Goal: Task Accomplishment & Management: Complete application form

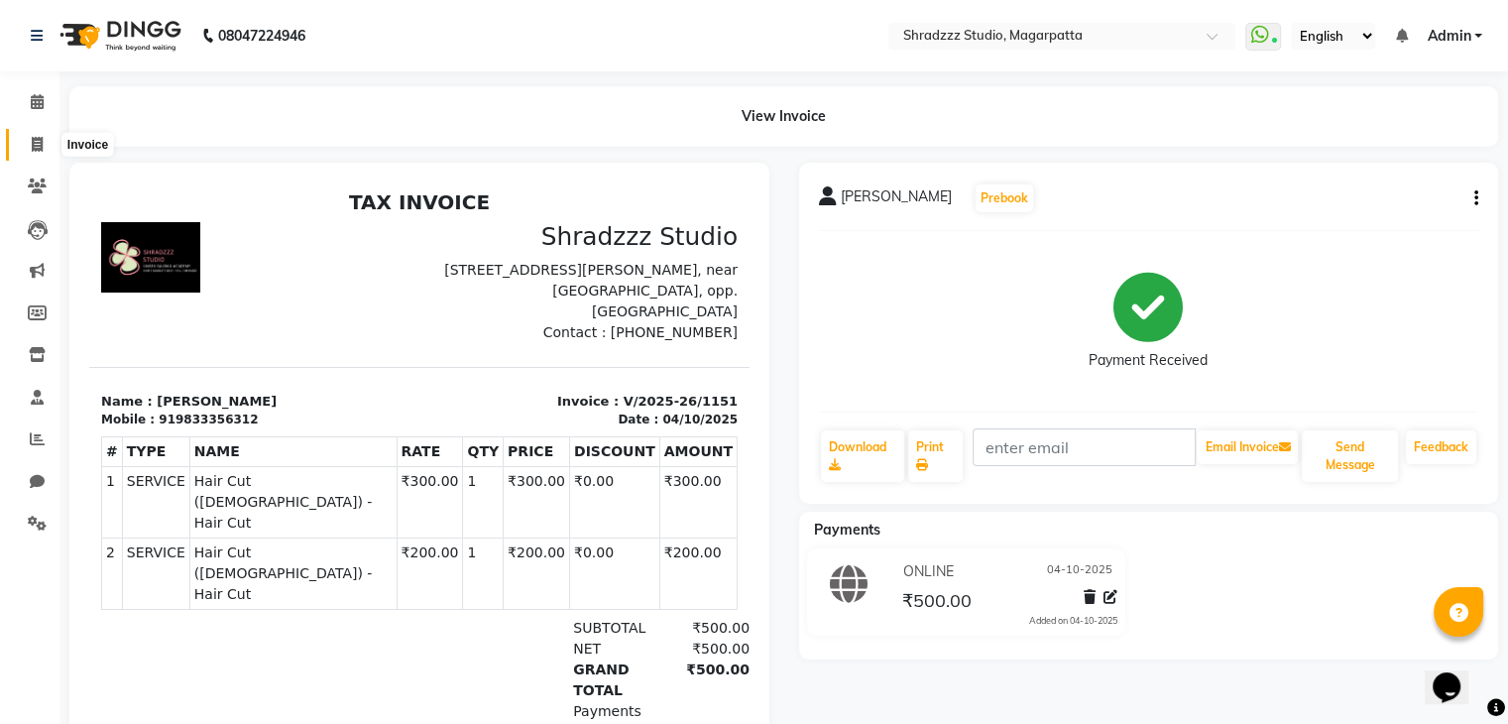
click at [35, 144] on icon at bounding box center [37, 144] width 11 height 15
select select "service"
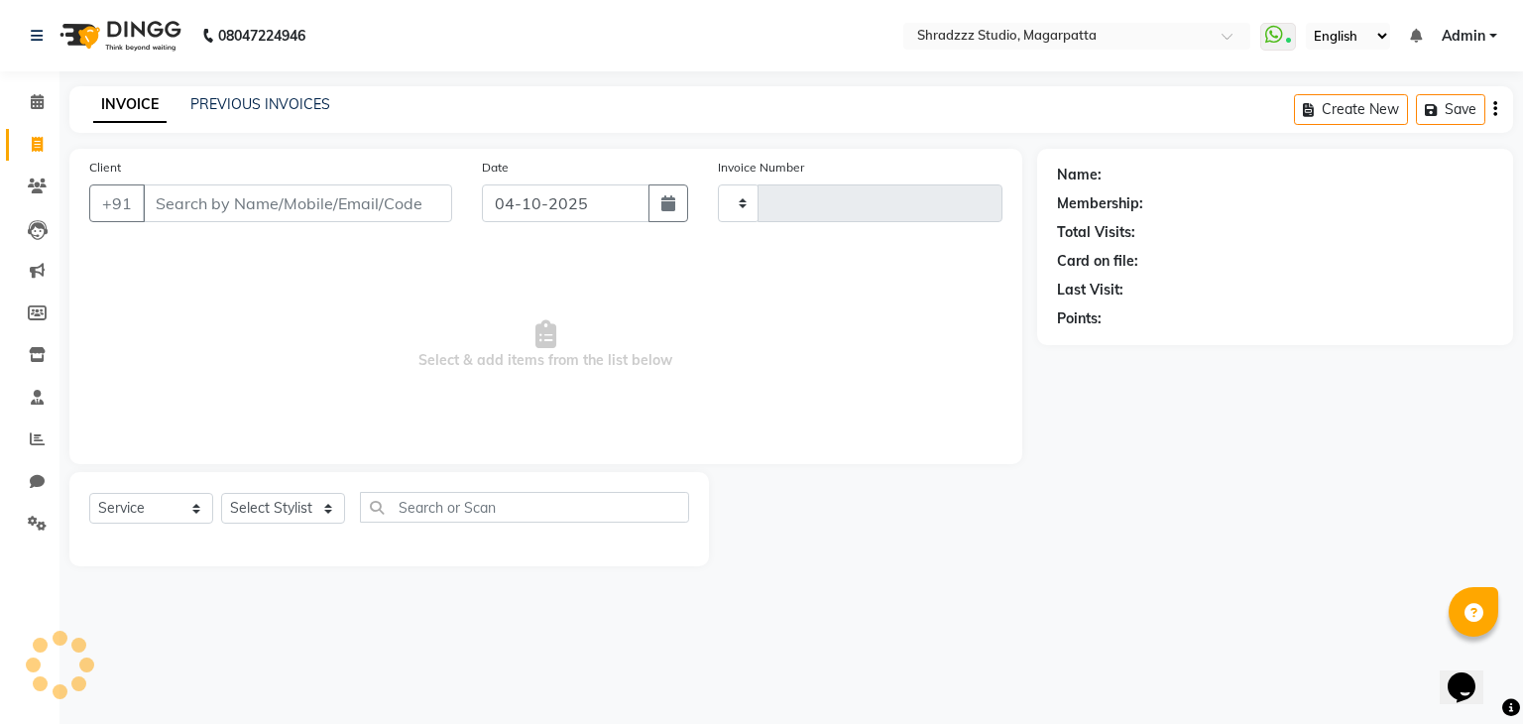
type input "1152"
select select "4544"
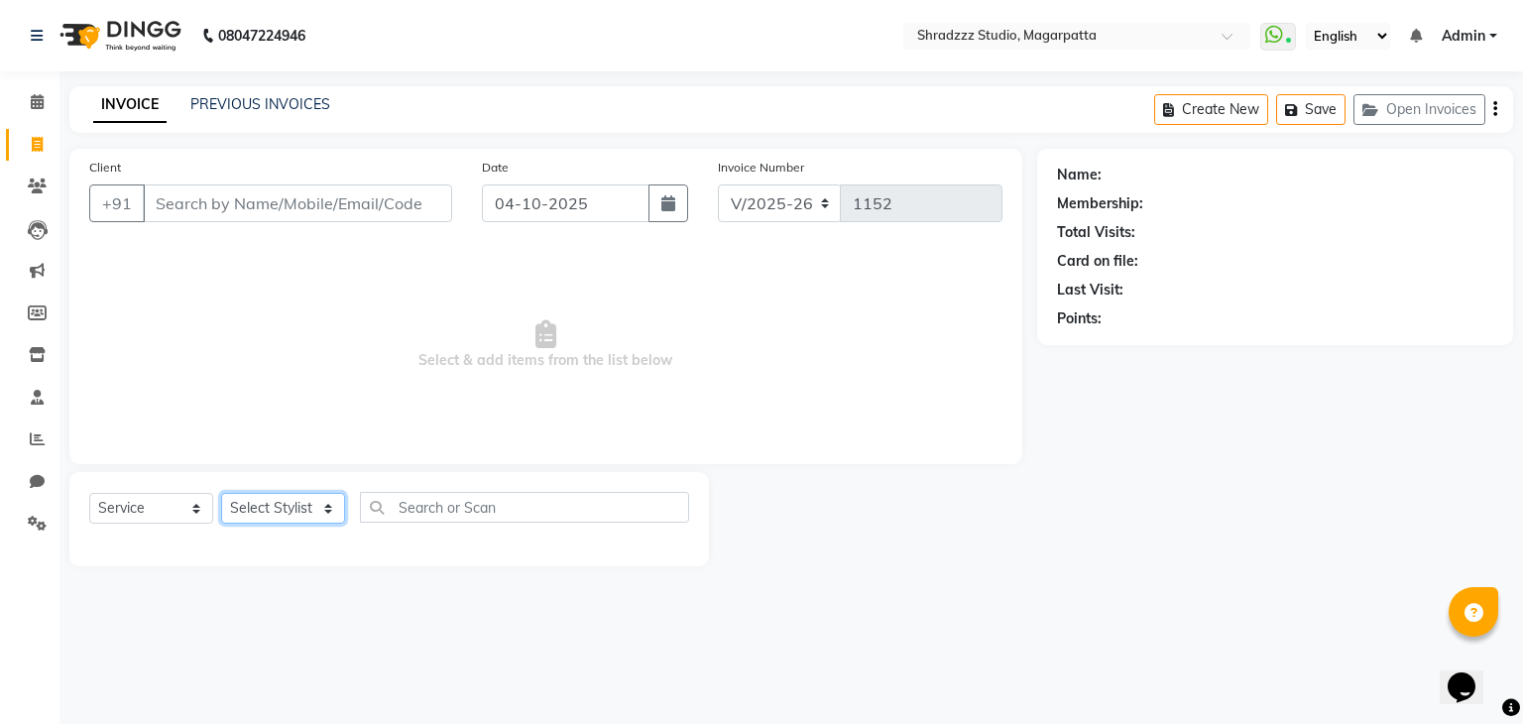
click at [282, 513] on select "Select Stylist [PERSON_NAME] Manager [MEDICAL_DATA][PERSON_NAME] Sameer [PERSON…" at bounding box center [283, 508] width 124 height 31
select select "87762"
click at [221, 494] on select "Select Stylist [PERSON_NAME] Manager [MEDICAL_DATA][PERSON_NAME] Sameer [PERSON…" at bounding box center [283, 508] width 124 height 31
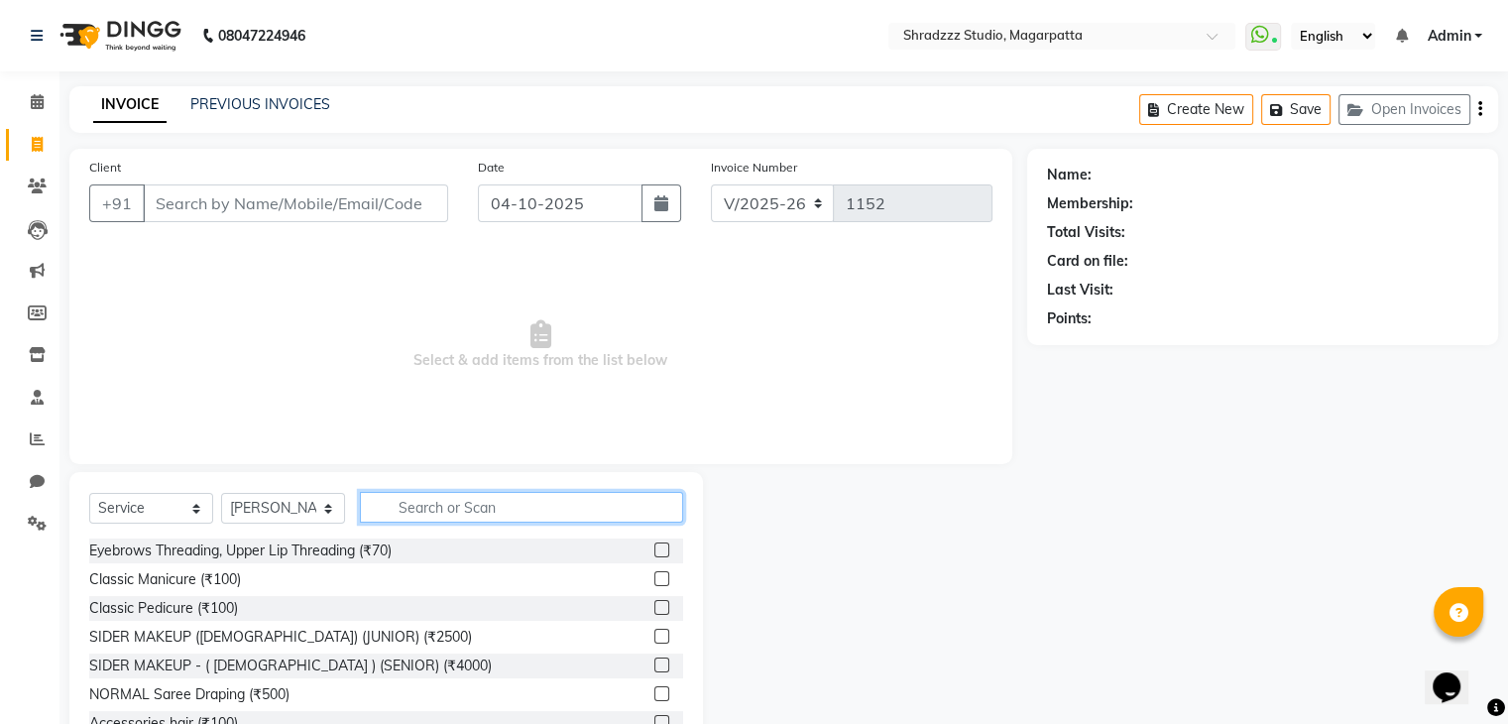
click at [481, 517] on input "text" at bounding box center [521, 507] width 323 height 31
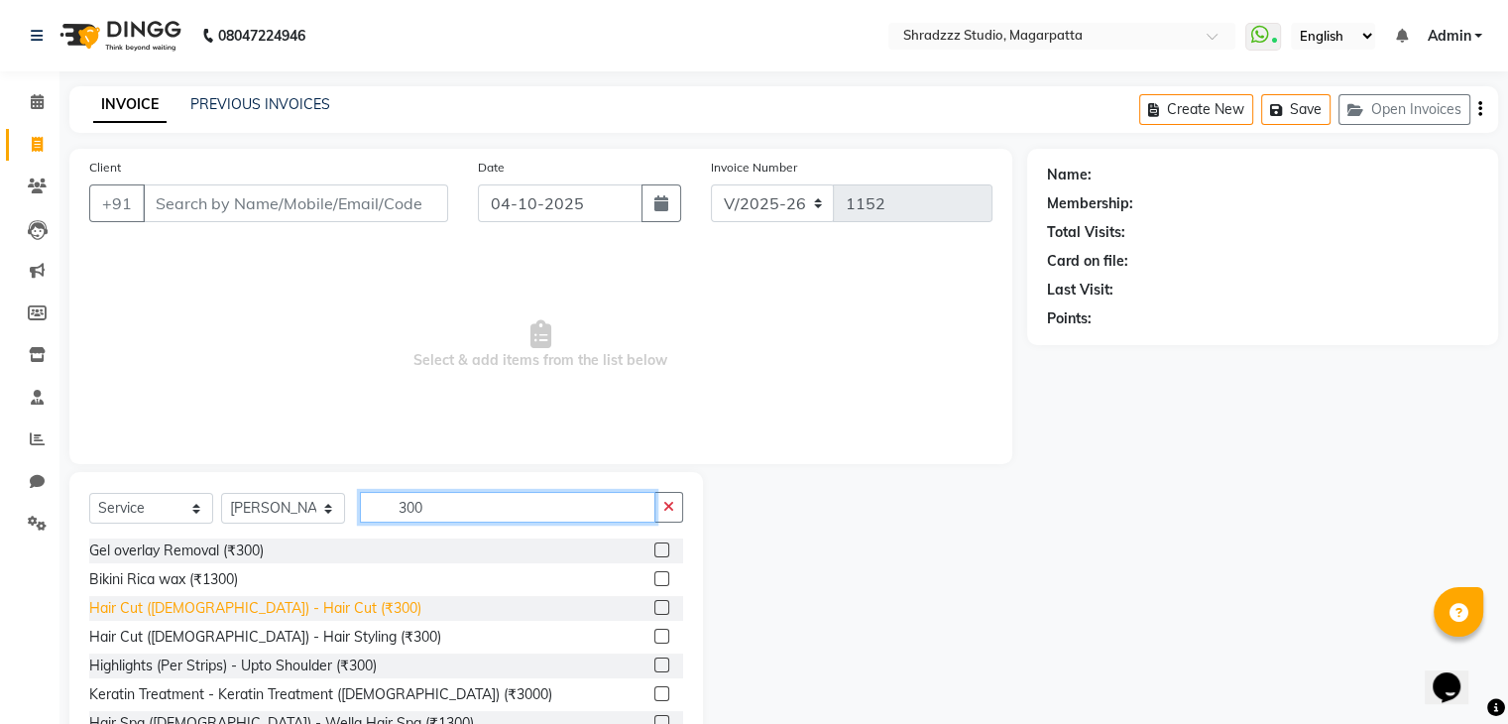
type input "300"
click at [268, 609] on div "Hair Cut ([DEMOGRAPHIC_DATA]) - Hair Cut (₹300)" at bounding box center [255, 608] width 332 height 21
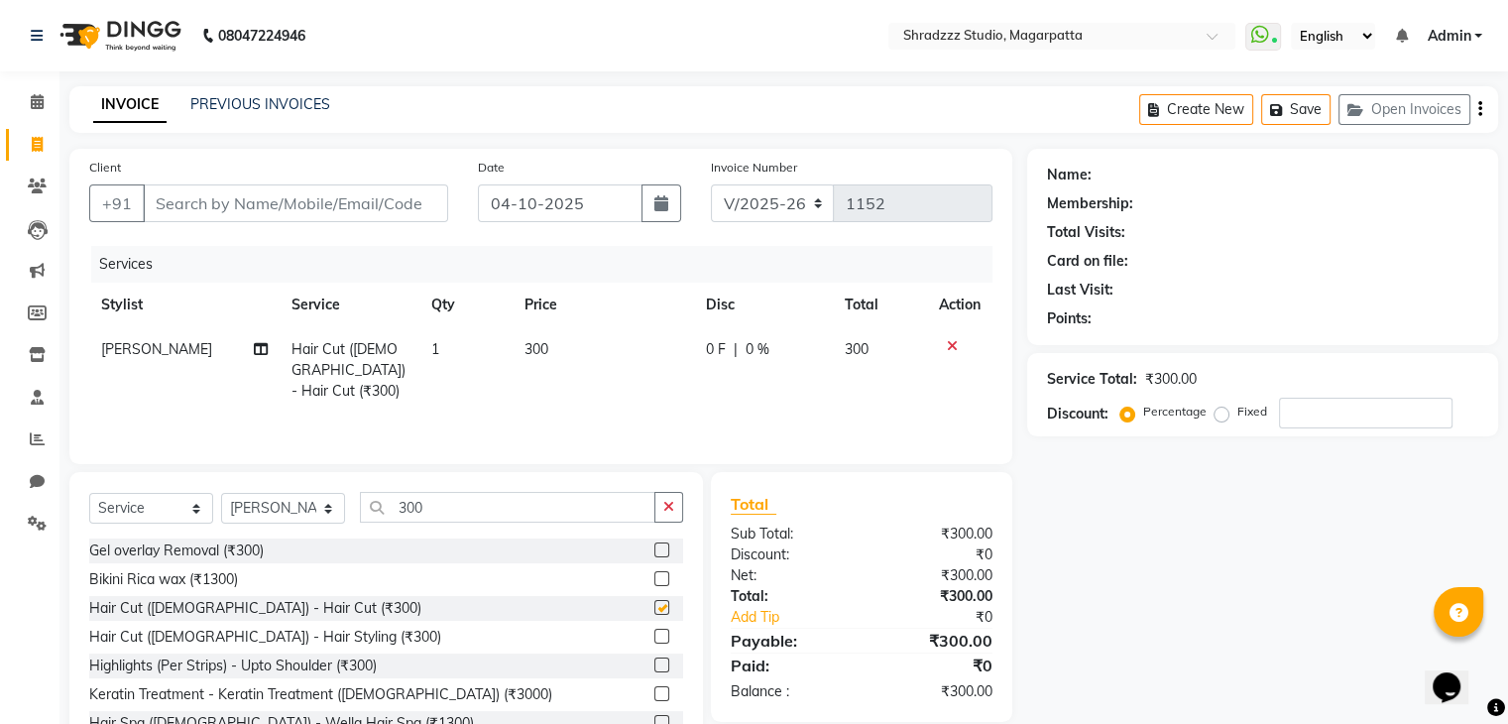
checkbox input "false"
click at [310, 195] on input "Client" at bounding box center [295, 203] width 305 height 38
type input "7"
type input "0"
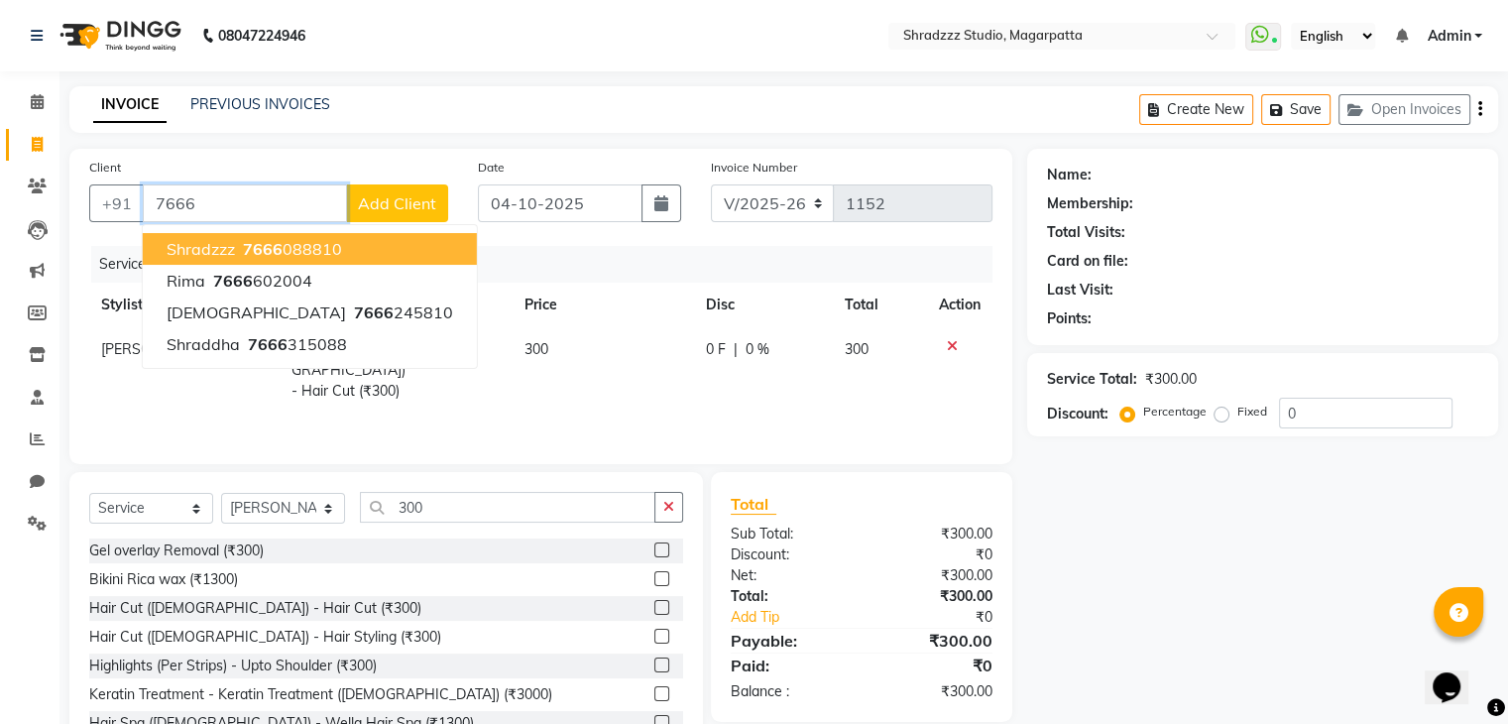
click at [274, 253] on span "7666" at bounding box center [263, 249] width 40 height 20
type input "7666088810"
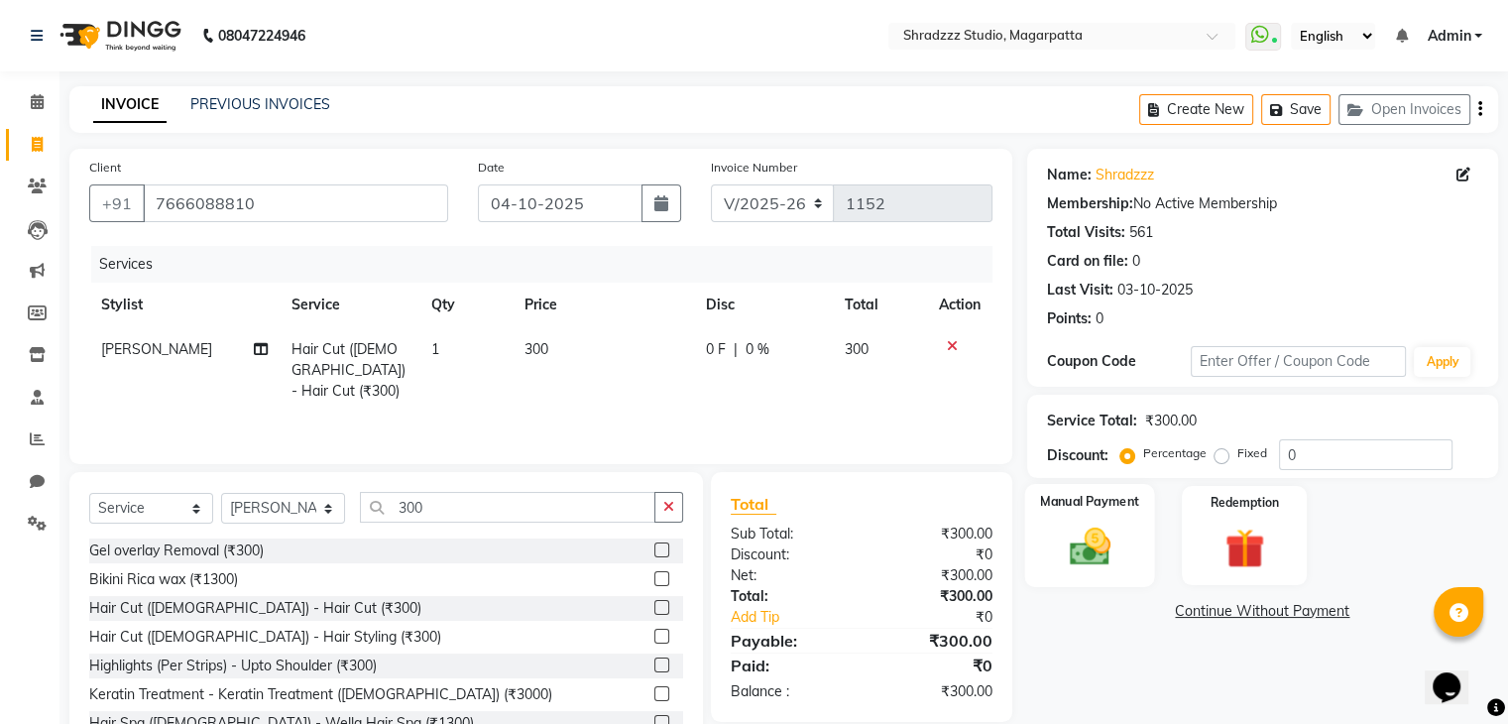
click at [1059, 545] on img at bounding box center [1089, 548] width 66 height 48
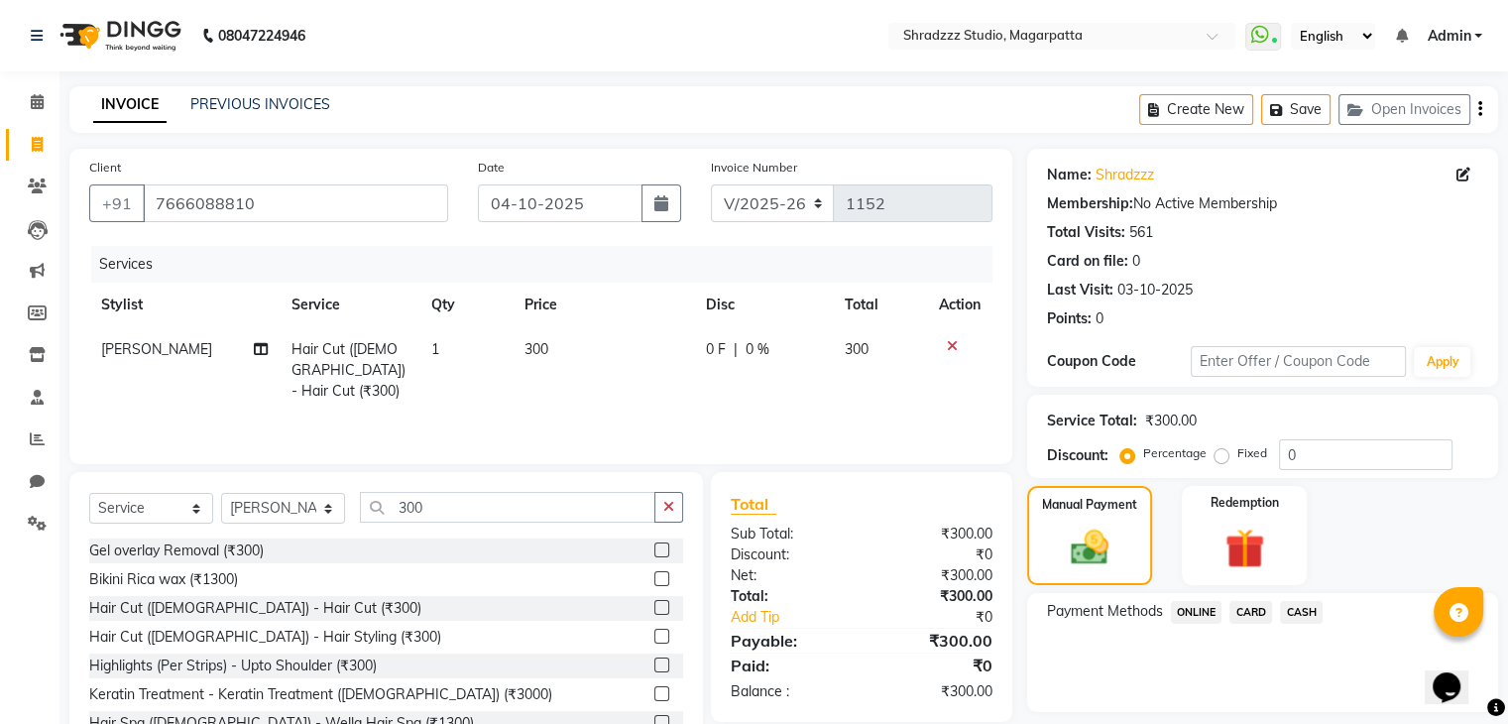
click at [1184, 606] on span "ONLINE" at bounding box center [1197, 612] width 52 height 23
click at [1249, 718] on button "Add Payment" at bounding box center [1340, 717] width 278 height 31
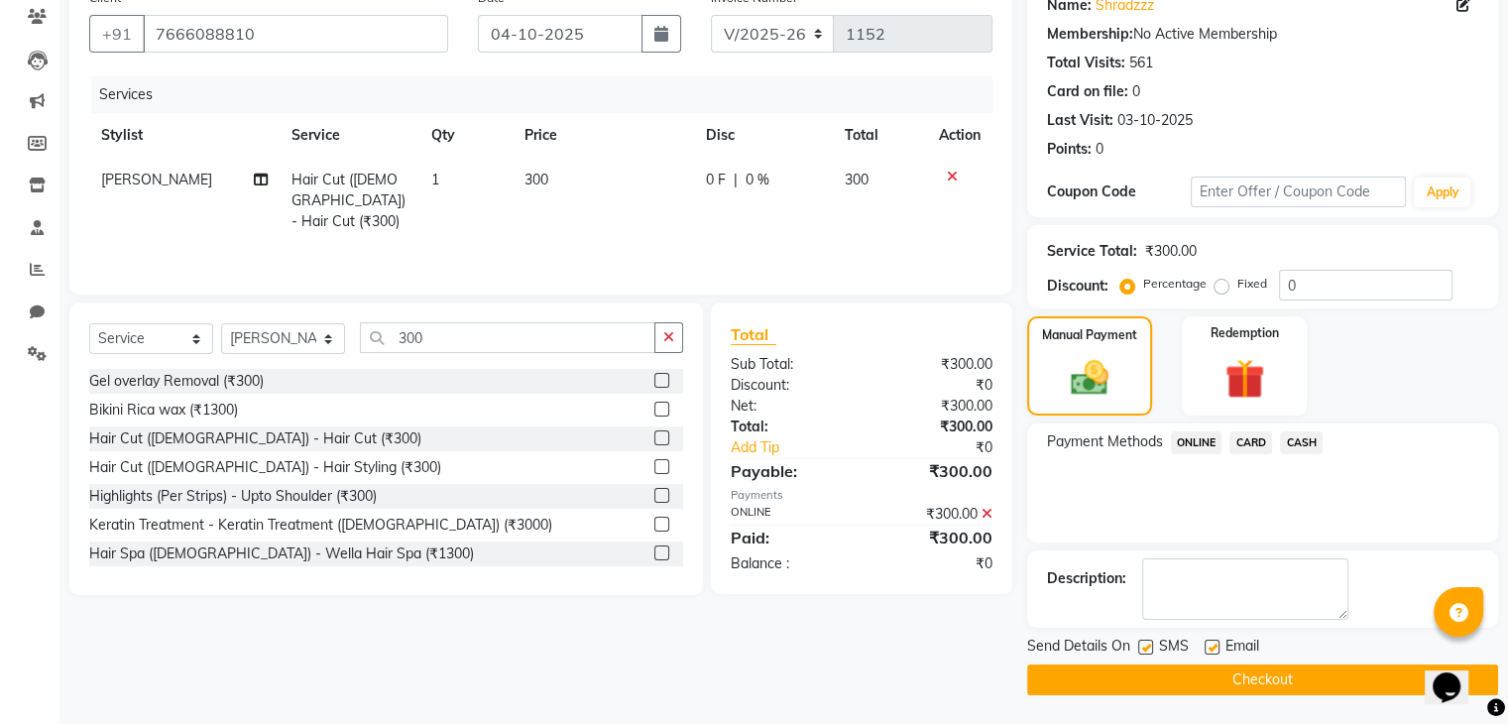
click at [1237, 668] on button "Checkout" at bounding box center [1262, 679] width 471 height 31
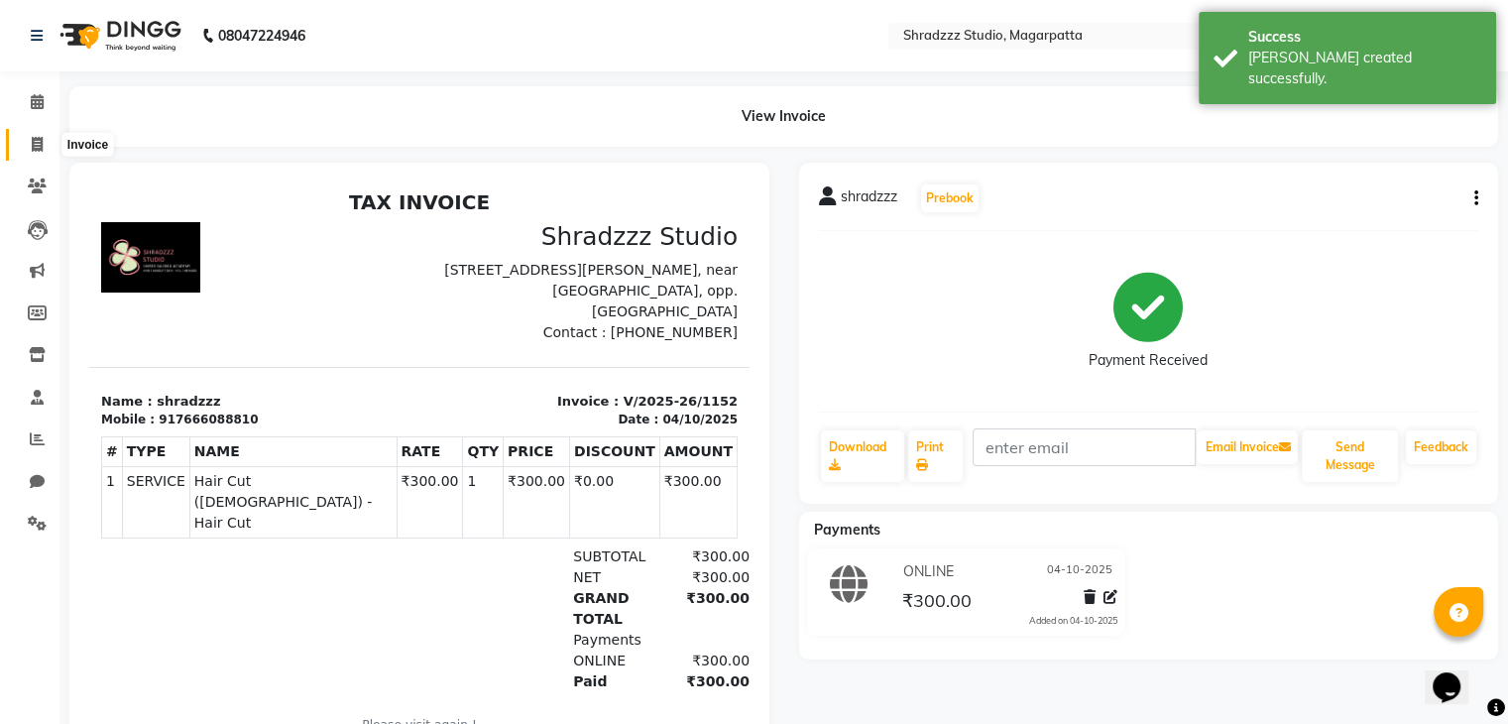
click at [36, 145] on icon at bounding box center [37, 144] width 11 height 15
select select "4544"
select select "service"
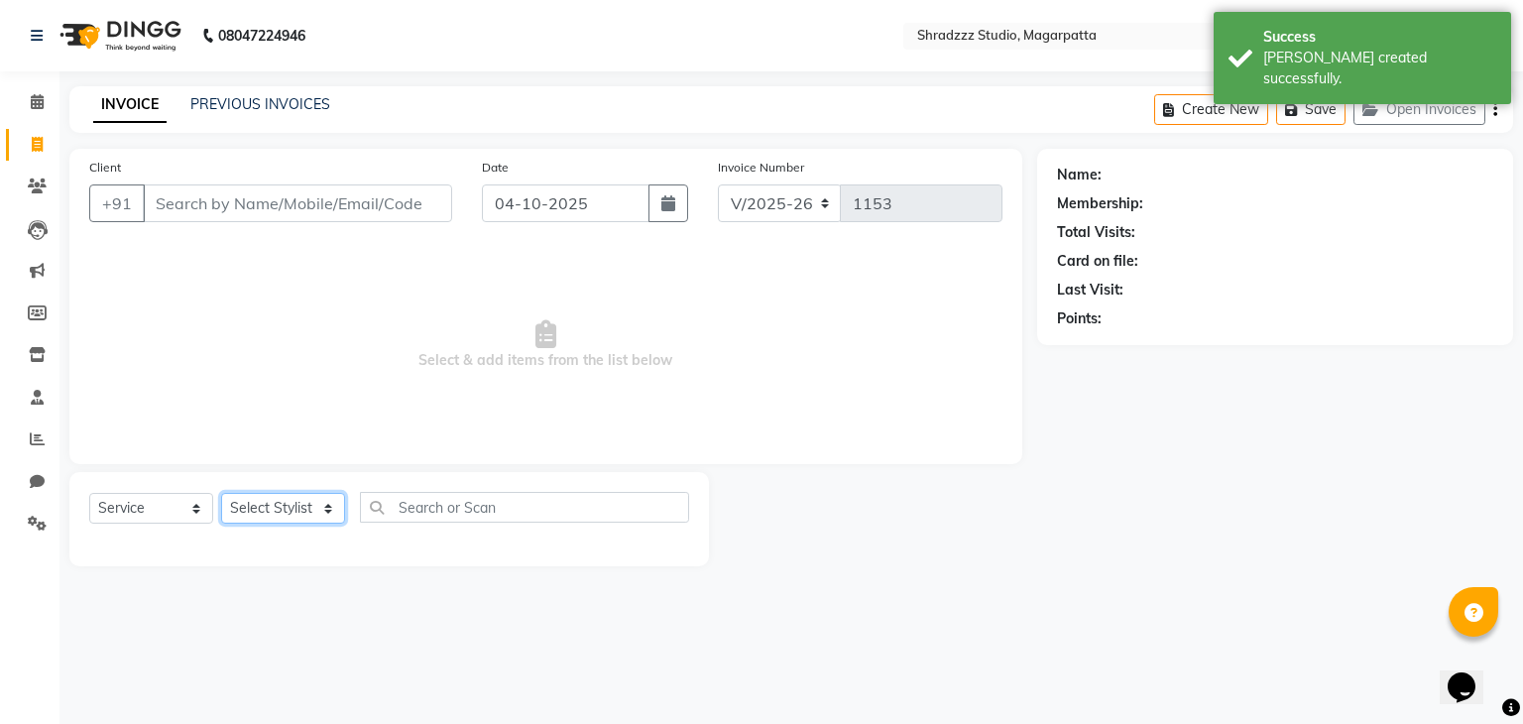
click at [256, 519] on select "Select Stylist [PERSON_NAME] Manager [MEDICAL_DATA][PERSON_NAME] Sameer [PERSON…" at bounding box center [283, 508] width 124 height 31
select select "26213"
click at [221, 494] on select "Select Stylist [PERSON_NAME] Manager [MEDICAL_DATA][PERSON_NAME] Sameer [PERSON…" at bounding box center [283, 508] width 124 height 31
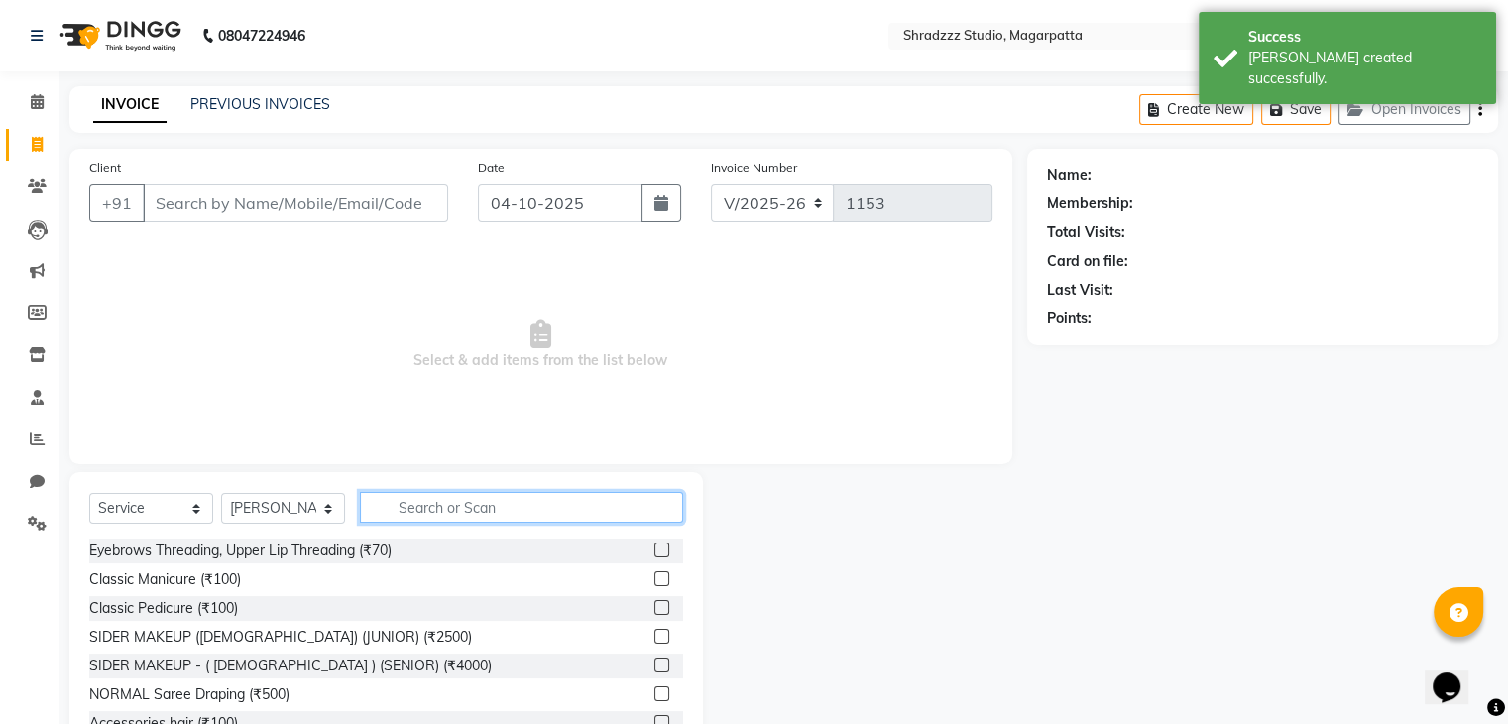
click at [412, 506] on input "text" at bounding box center [521, 507] width 323 height 31
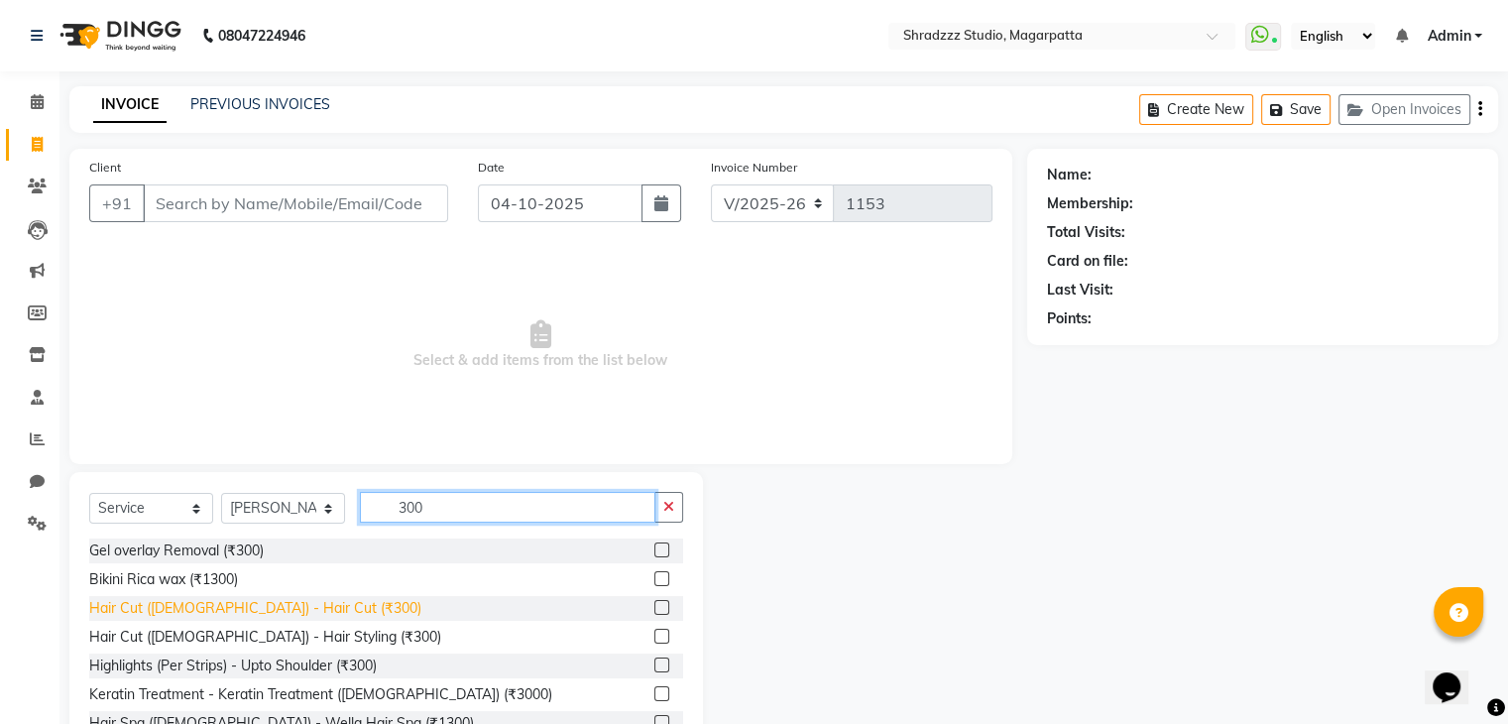
type input "300"
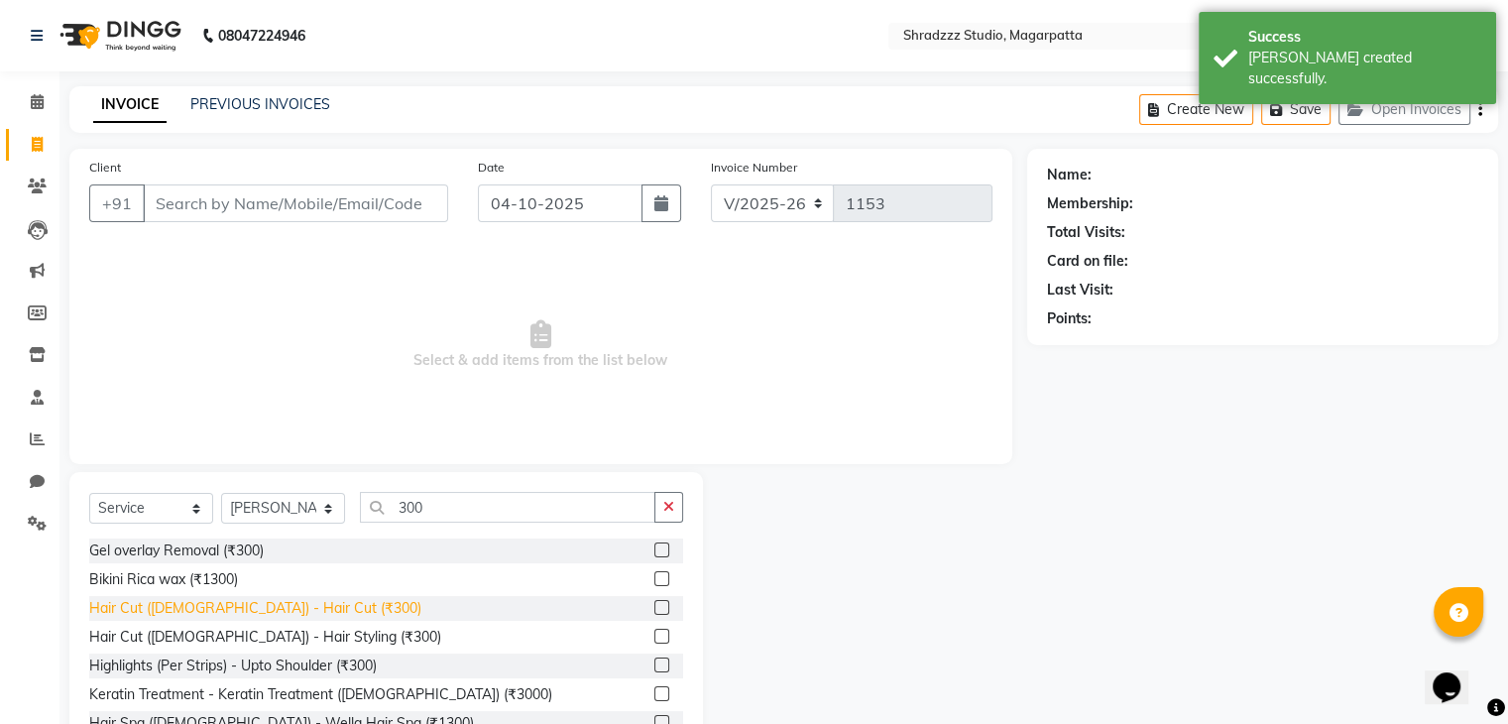
click at [280, 604] on div "Hair Cut ([DEMOGRAPHIC_DATA]) - Hair Cut (₹300)" at bounding box center [255, 608] width 332 height 21
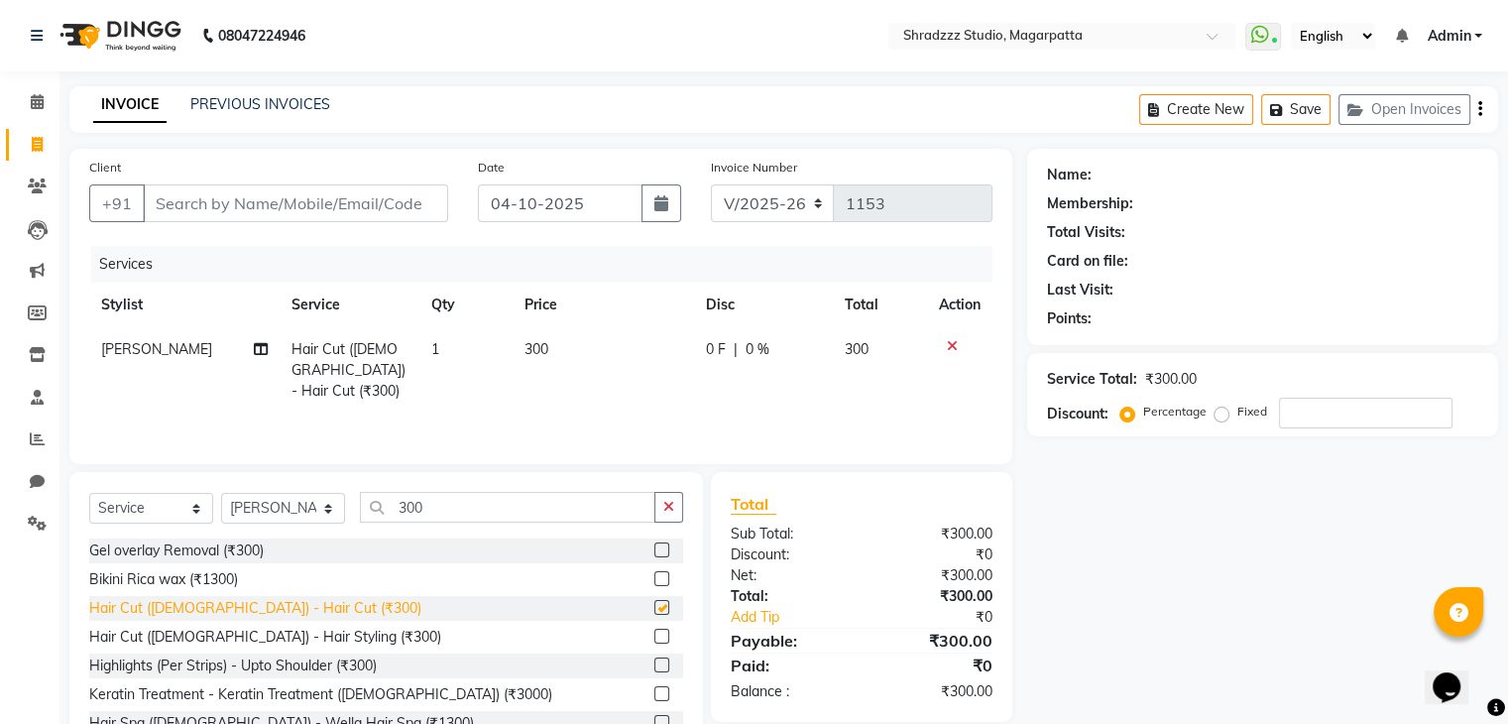
checkbox input "false"
click at [408, 516] on input "300" at bounding box center [507, 507] width 295 height 31
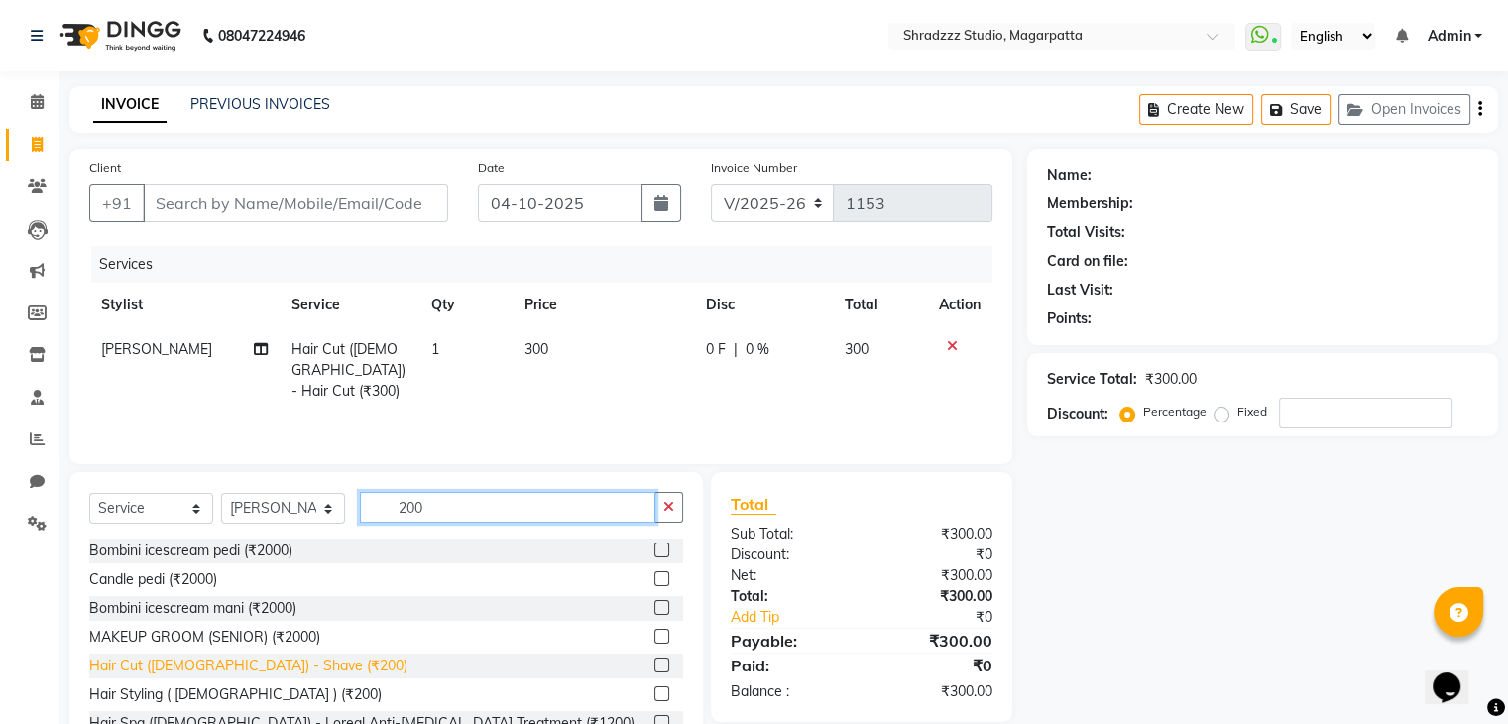
type input "200"
click at [198, 668] on div "Hair Cut ([DEMOGRAPHIC_DATA]) - Shave (₹200)" at bounding box center [248, 665] width 318 height 21
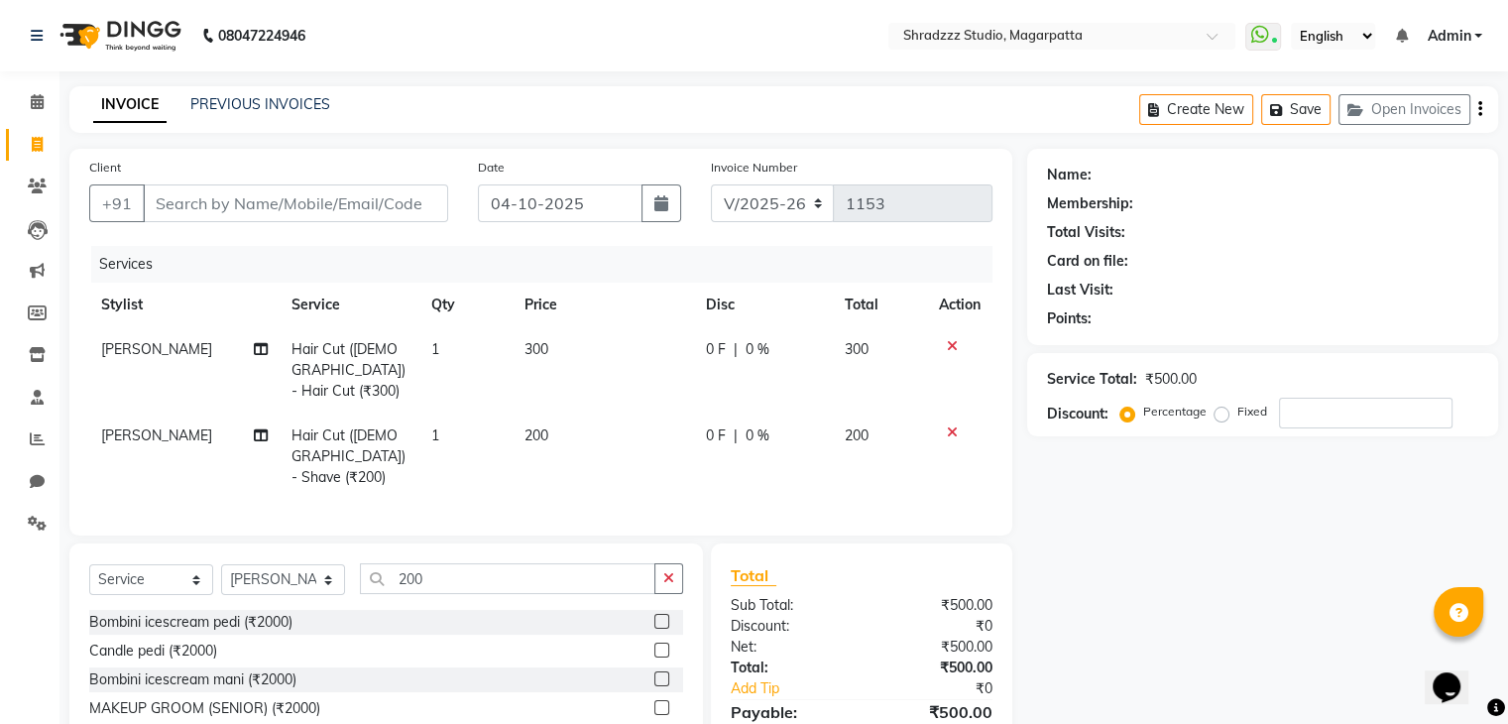
checkbox input "false"
click at [381, 200] on input "Client" at bounding box center [295, 203] width 305 height 38
type input "8"
type input "0"
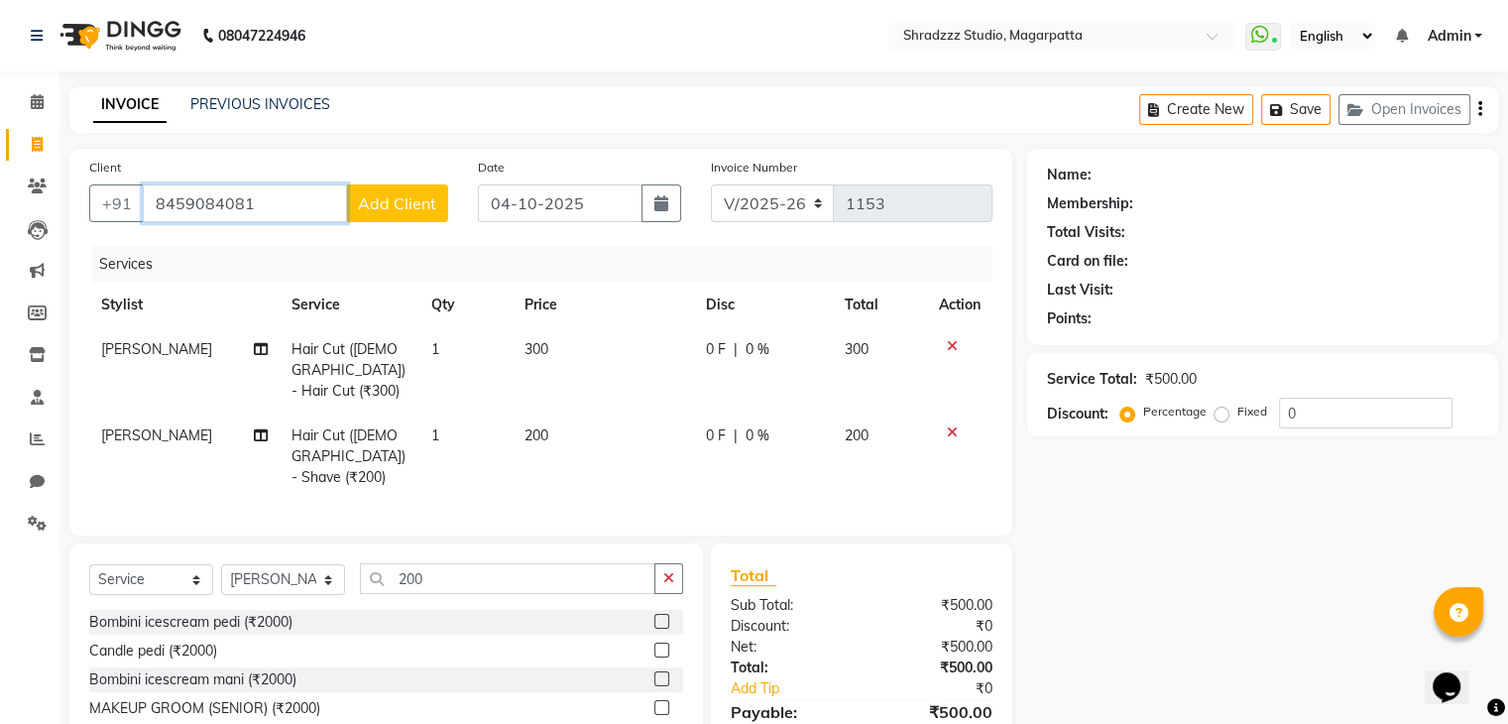
type input "8459084081"
click at [398, 208] on span "Add Client" at bounding box center [397, 203] width 78 height 20
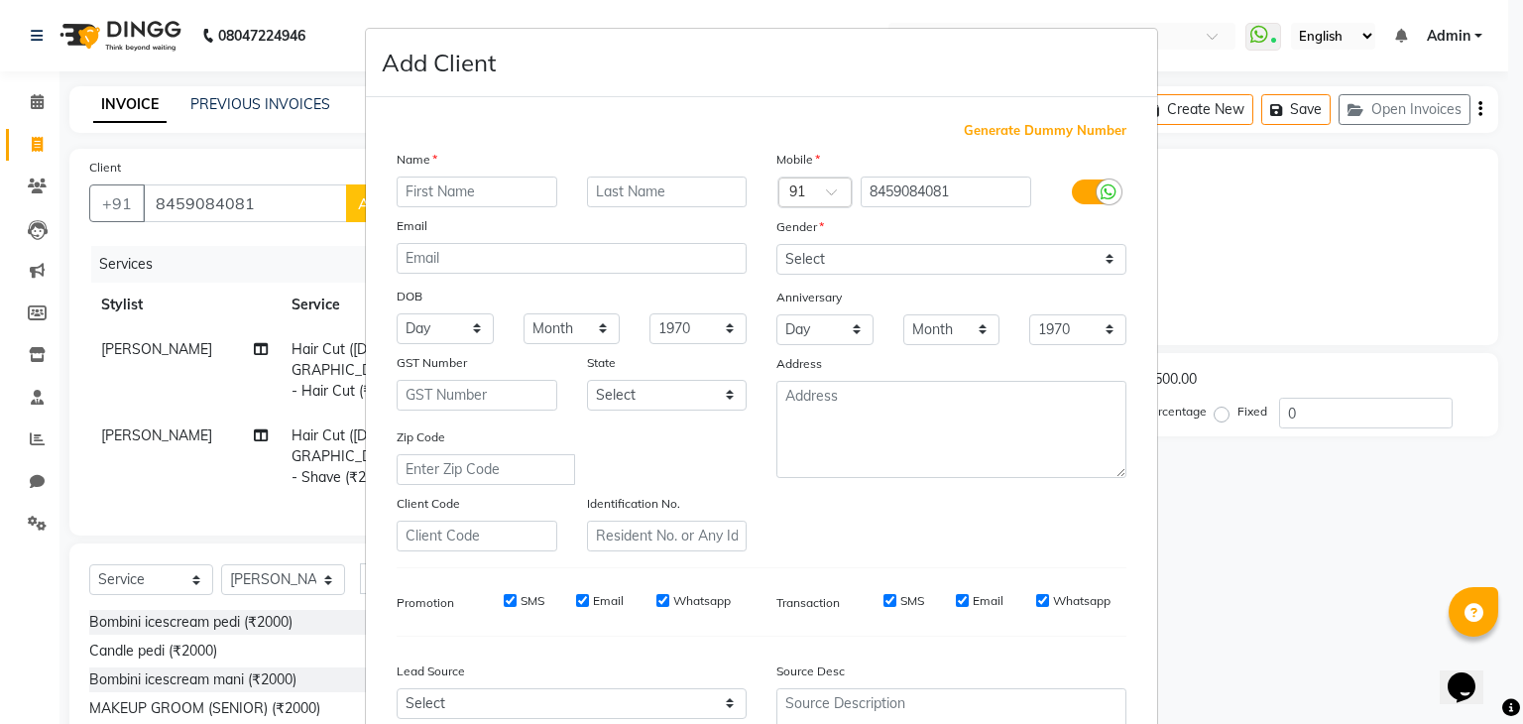
click at [476, 196] on input "text" at bounding box center [477, 192] width 161 height 31
type input "[PERSON_NAME]"
click at [948, 267] on select "Select [DEMOGRAPHIC_DATA] [DEMOGRAPHIC_DATA] Other Prefer Not To Say" at bounding box center [951, 259] width 350 height 31
select select "[DEMOGRAPHIC_DATA]"
click at [776, 245] on select "Select [DEMOGRAPHIC_DATA] [DEMOGRAPHIC_DATA] Other Prefer Not To Say" at bounding box center [951, 259] width 350 height 31
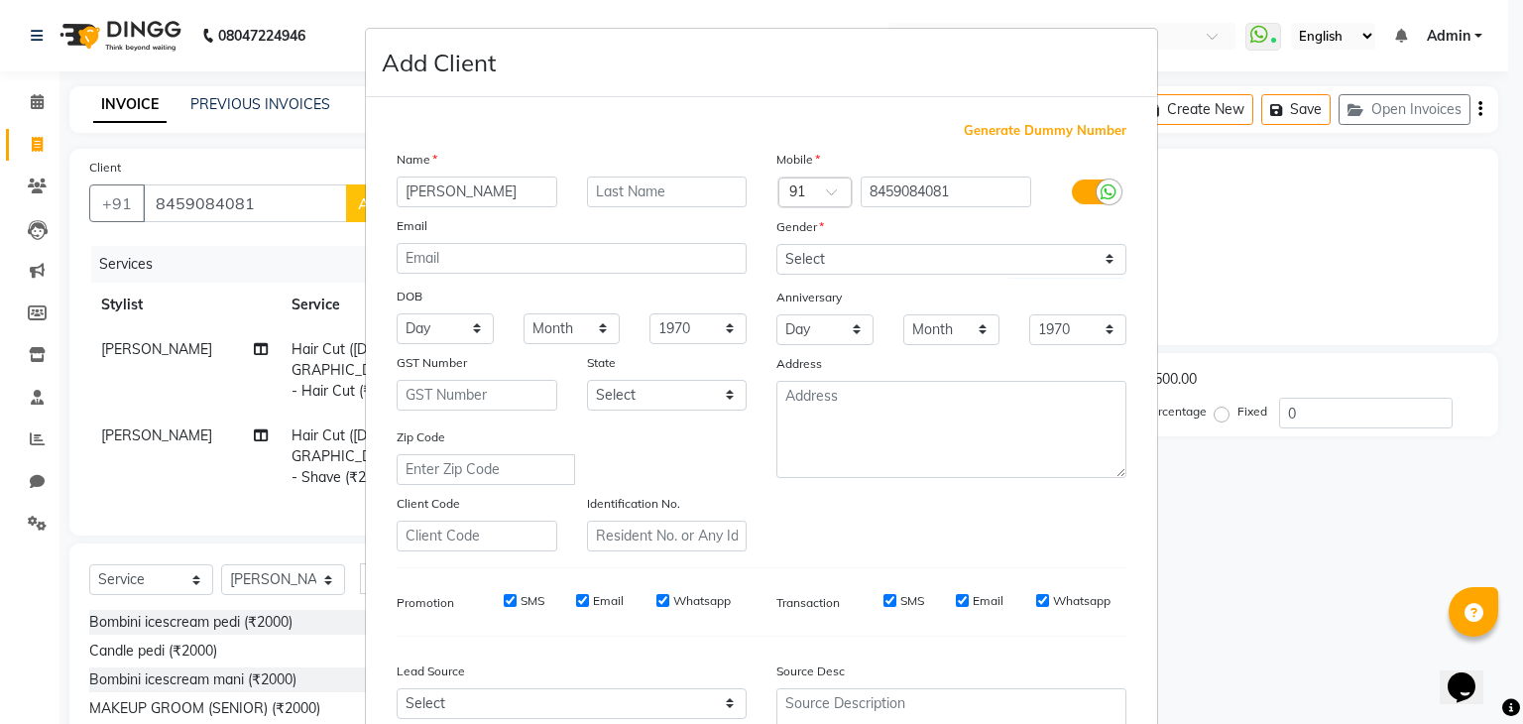
click at [1376, 638] on ngb-modal-window "Add Client Generate Dummy Number Name [PERSON_NAME] Email DOB Day 01 02 03 04 0…" at bounding box center [761, 362] width 1523 height 724
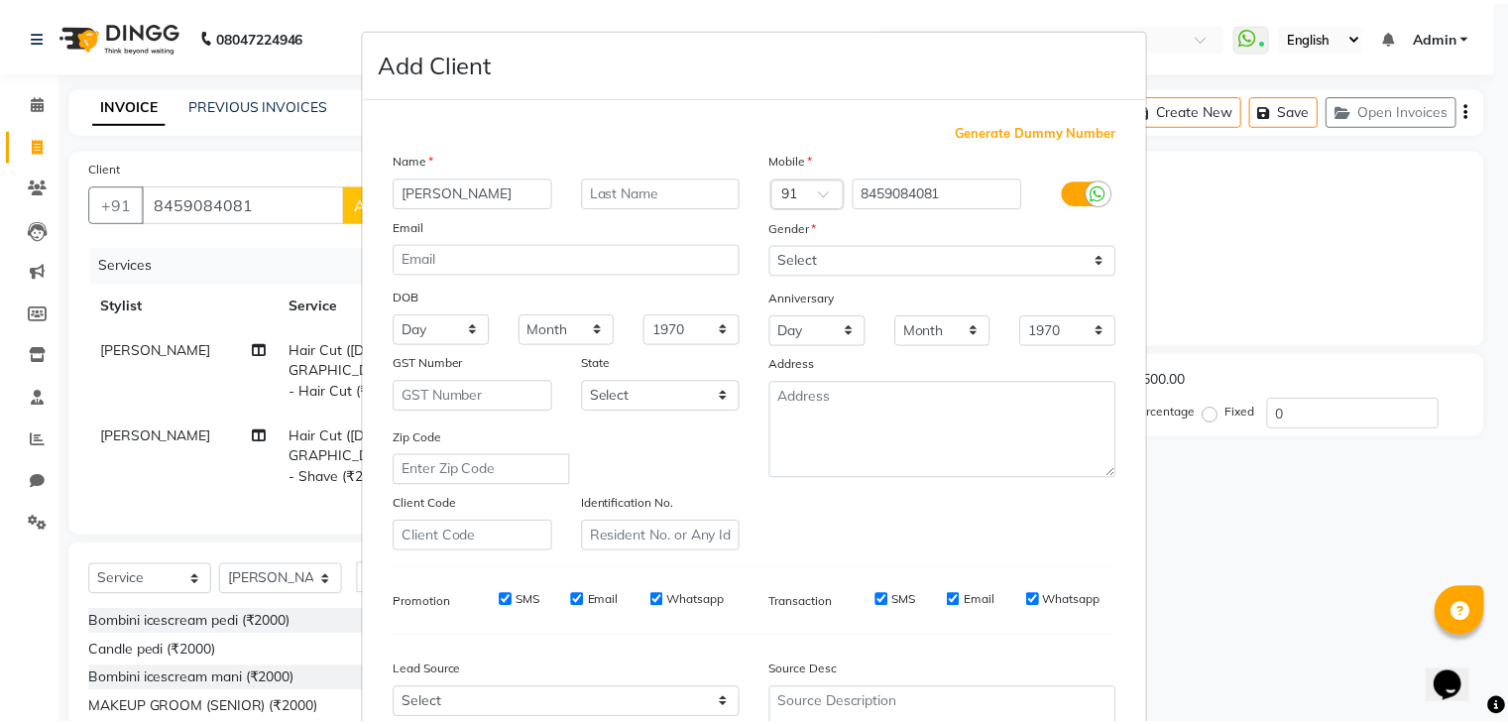
scroll to position [201, 0]
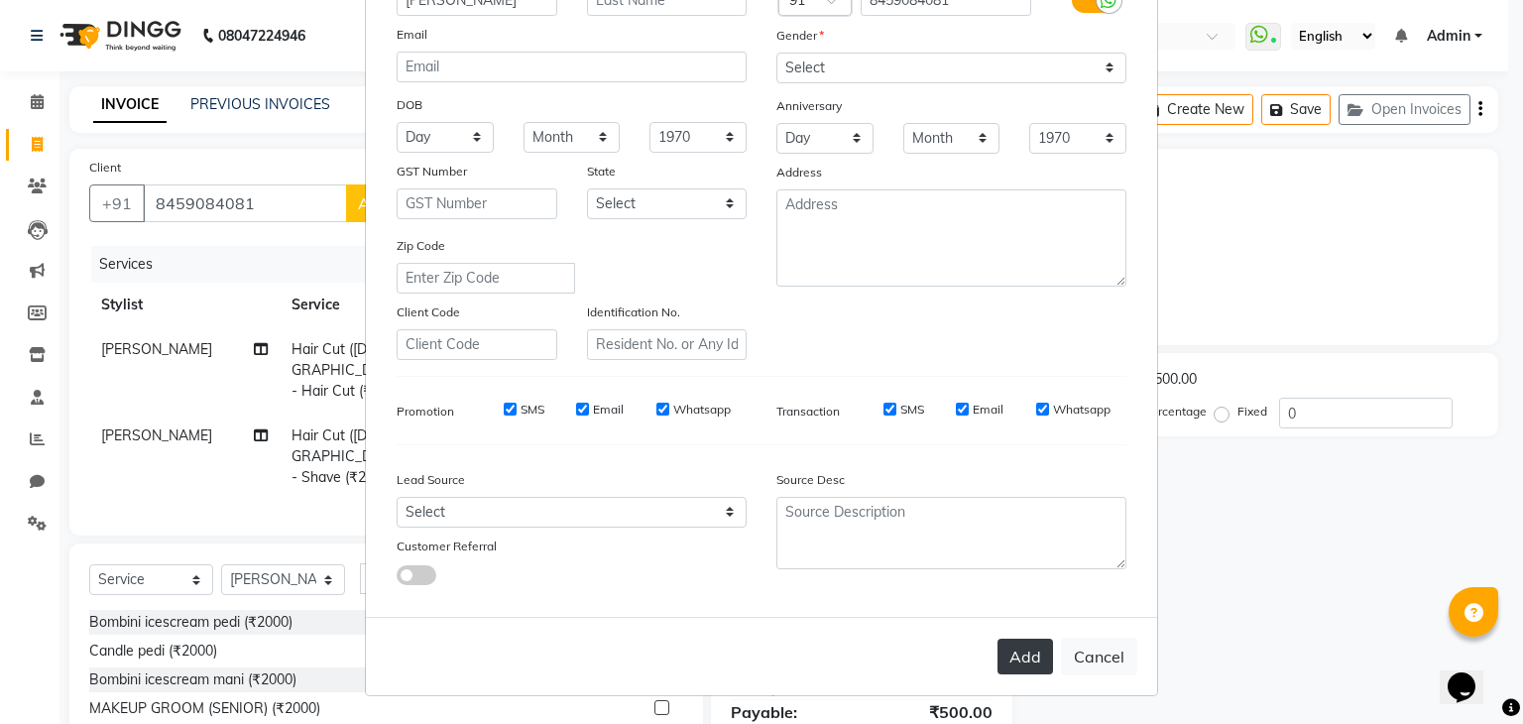
click at [1011, 648] on button "Add" at bounding box center [1026, 657] width 56 height 36
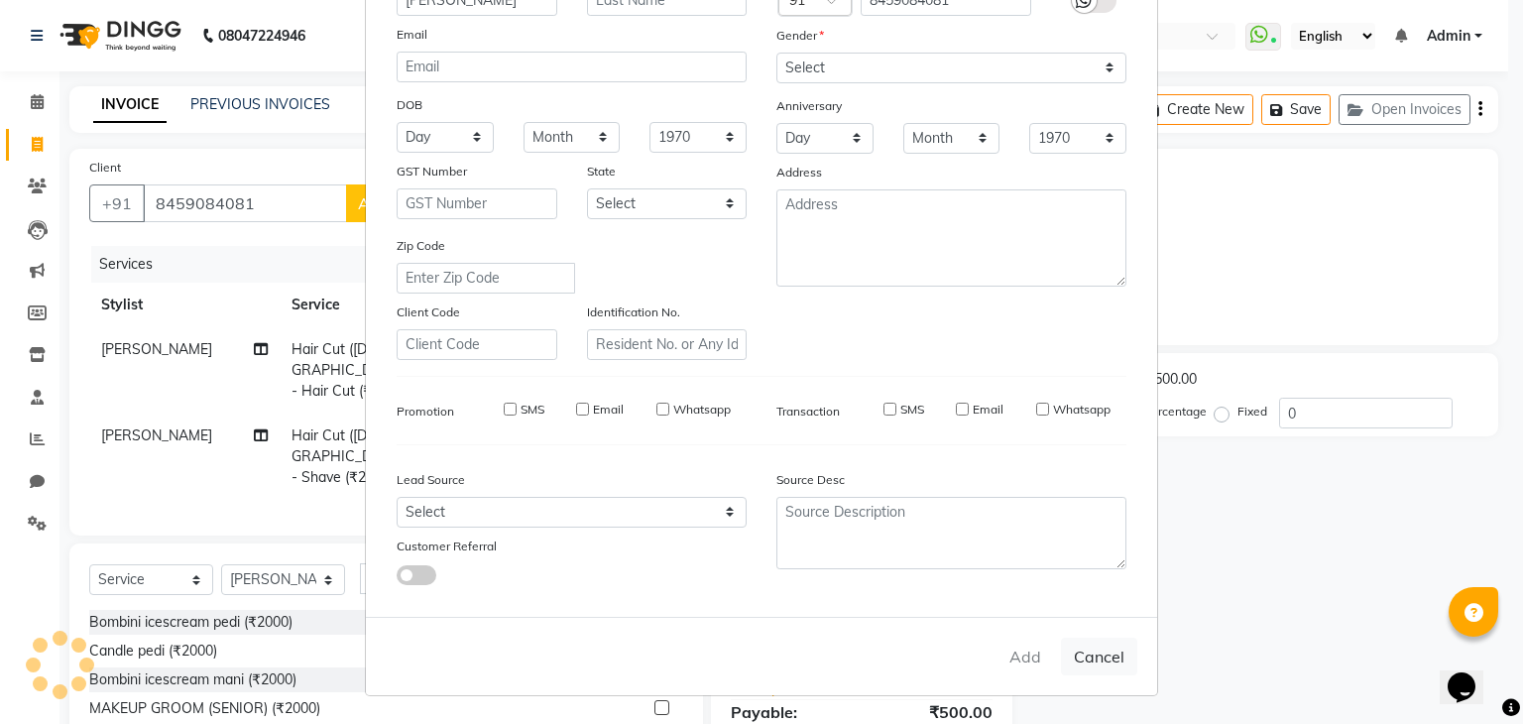
select select
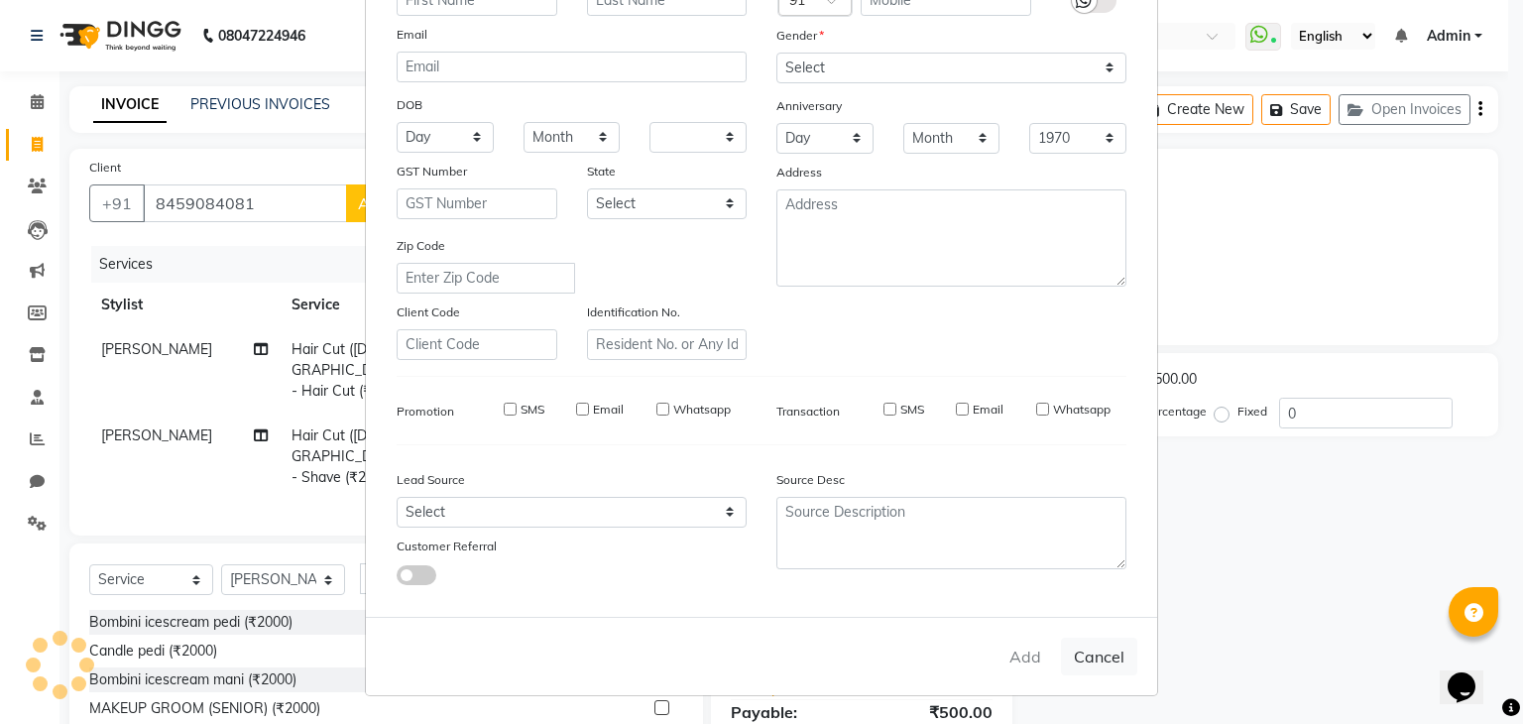
select select
checkbox input "false"
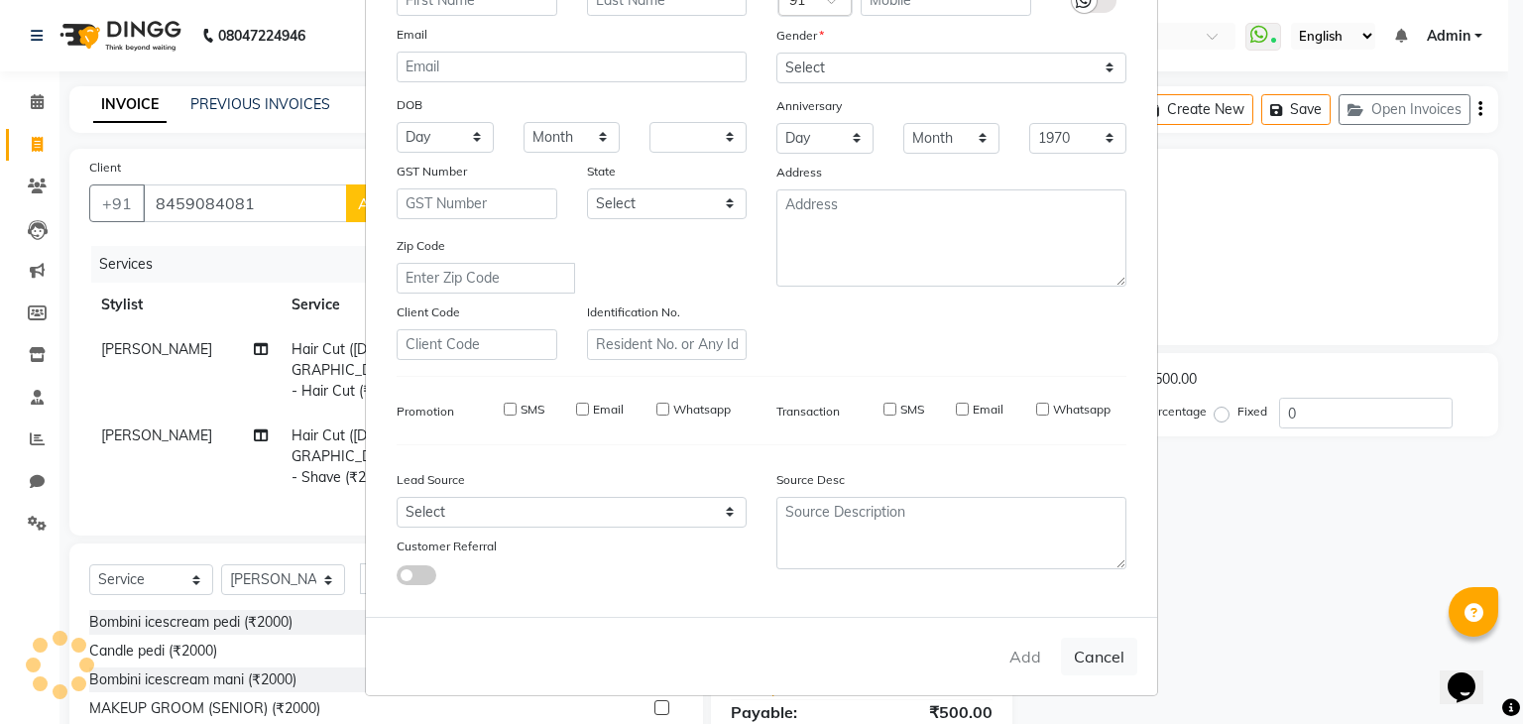
checkbox input "false"
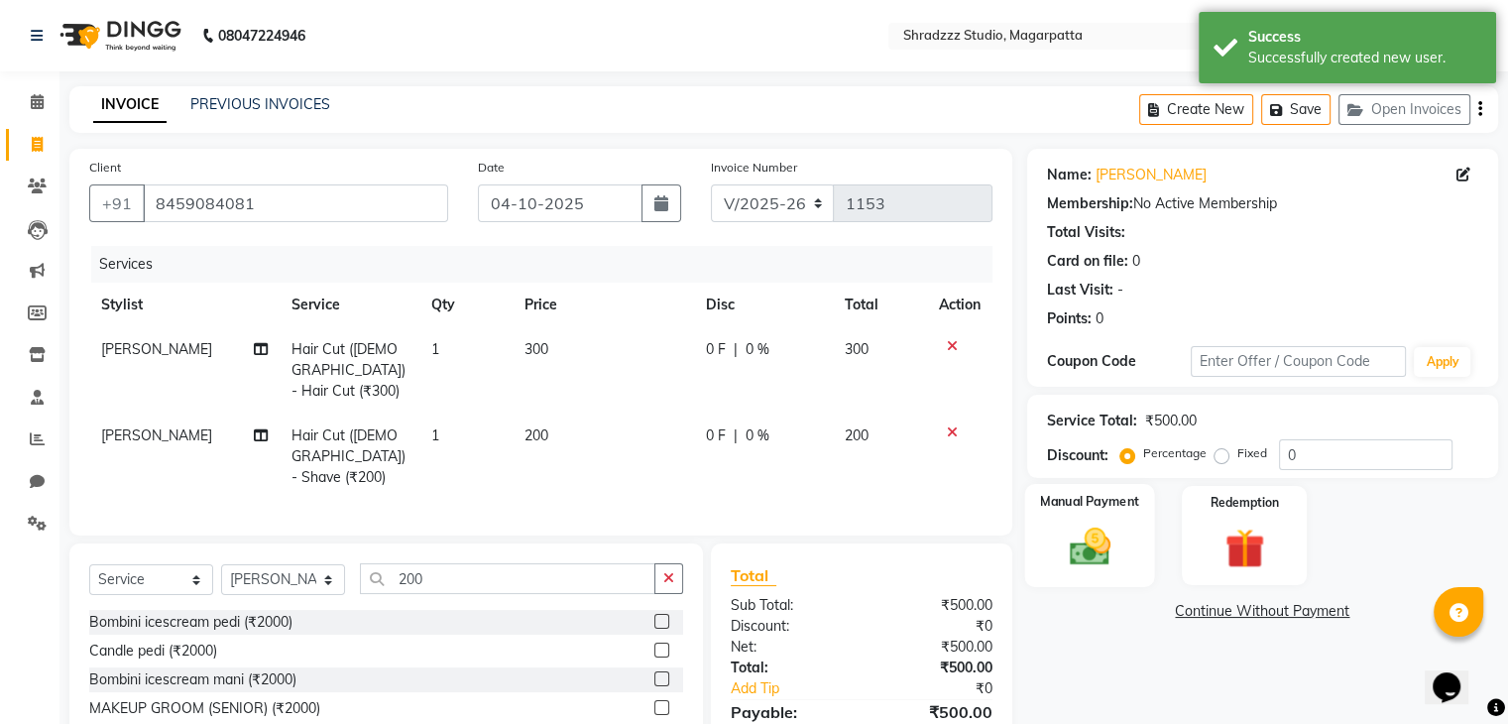
click at [1073, 533] on img at bounding box center [1089, 548] width 66 height 48
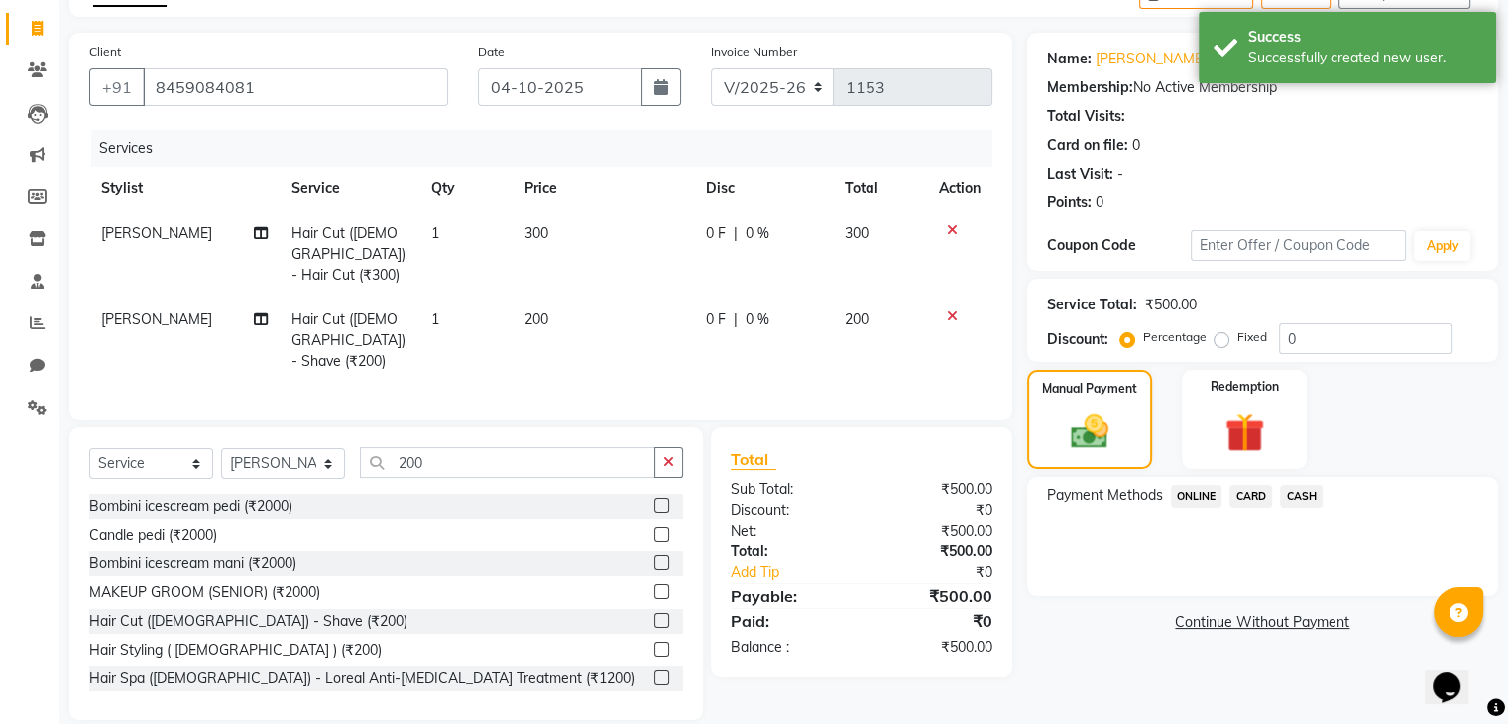
click at [1202, 492] on span "ONLINE" at bounding box center [1197, 496] width 52 height 23
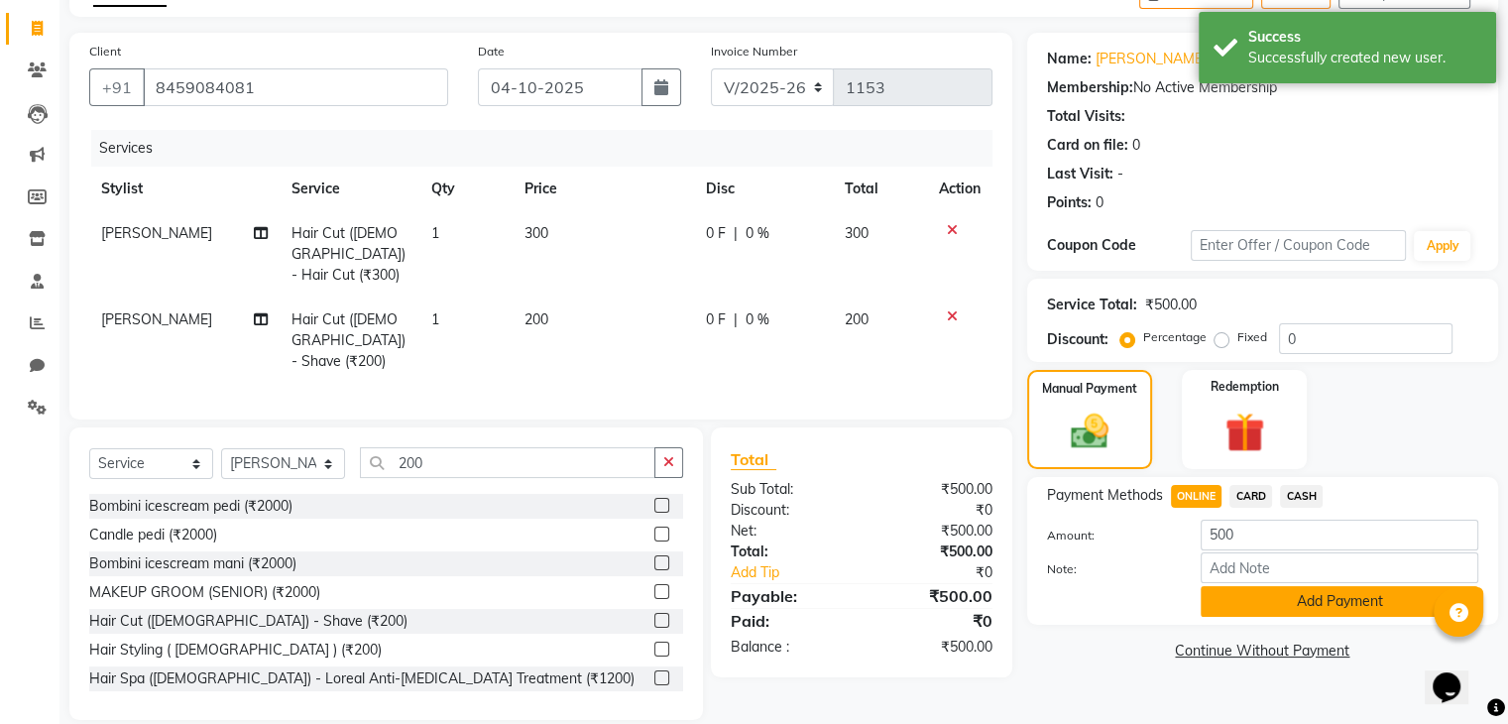
click at [1355, 602] on button "Add Payment" at bounding box center [1340, 601] width 278 height 31
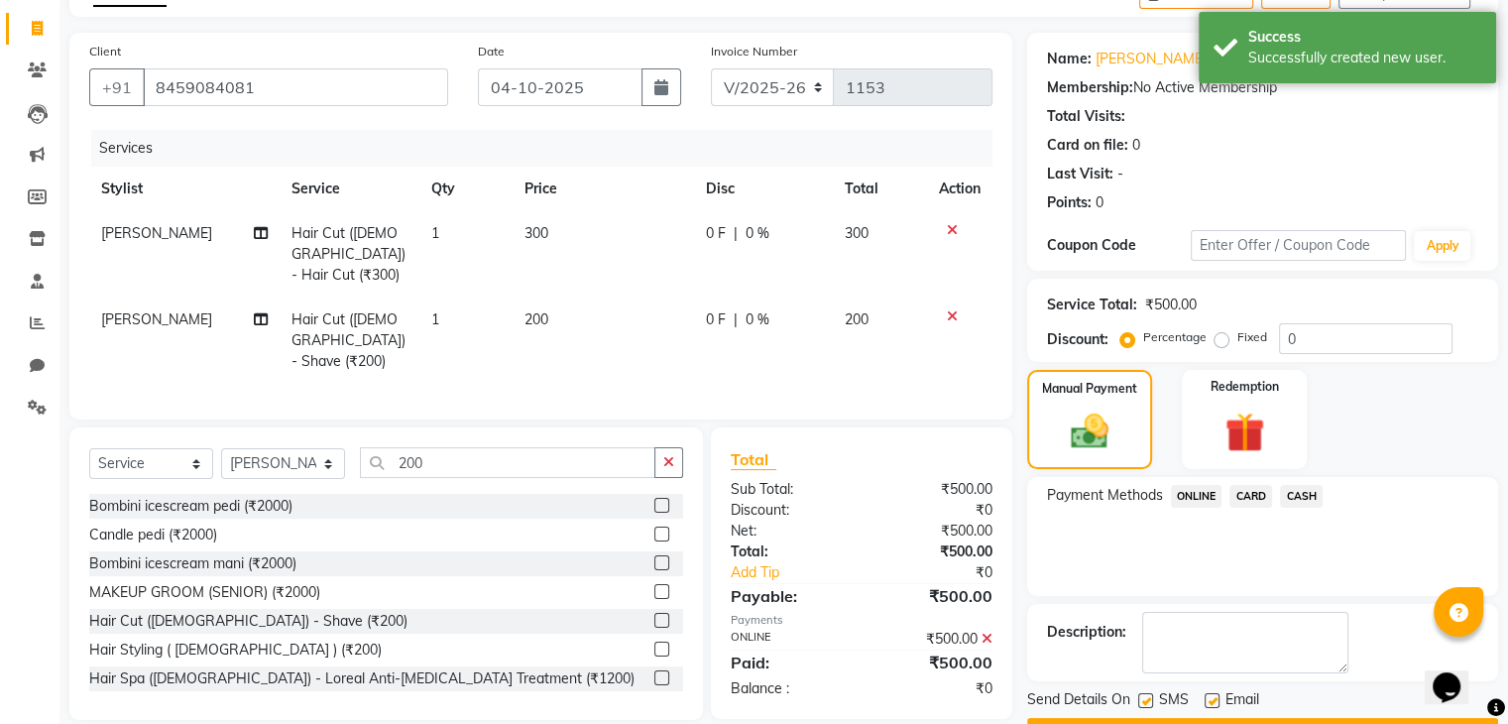
scroll to position [170, 0]
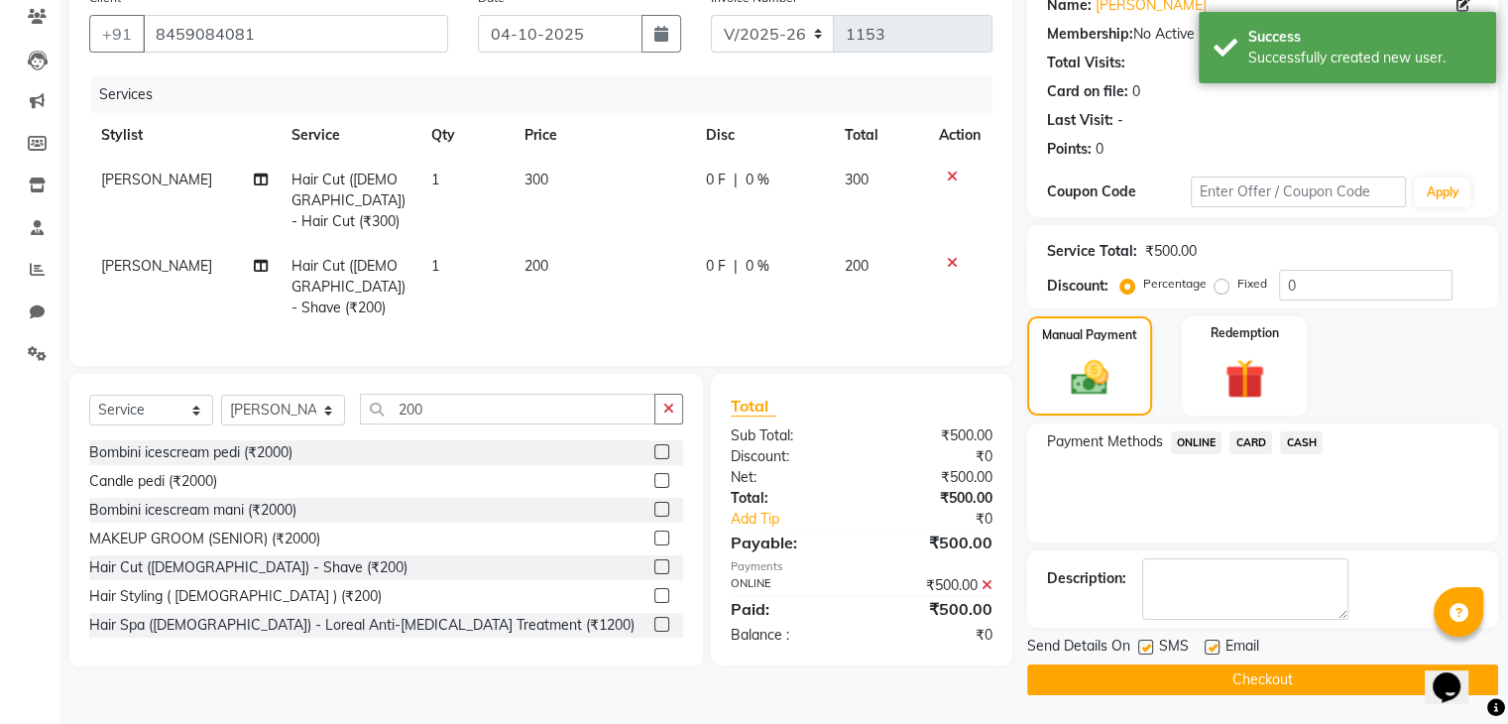
click at [1197, 681] on button "Checkout" at bounding box center [1262, 679] width 471 height 31
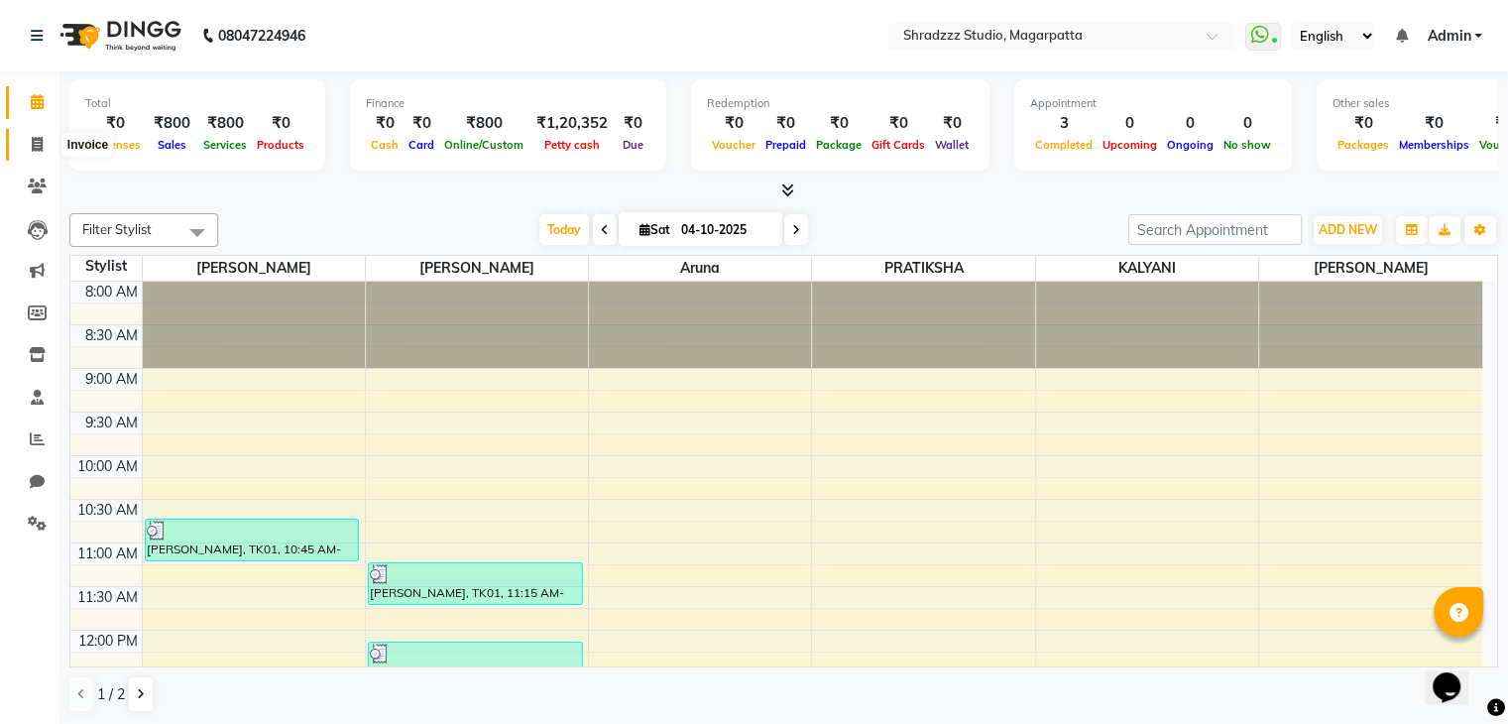
click at [44, 142] on span at bounding box center [37, 145] width 35 height 23
select select "service"
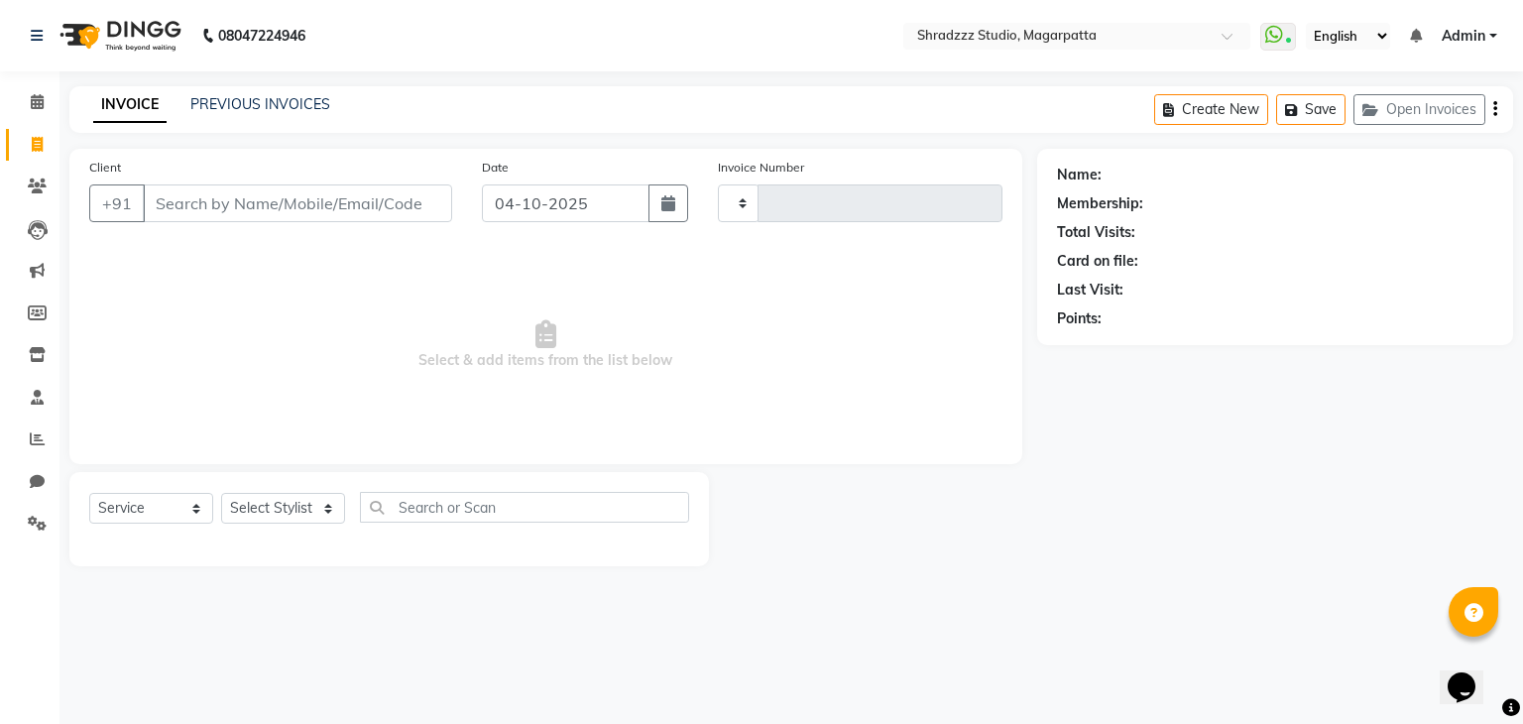
click at [323, 205] on input "Client" at bounding box center [297, 203] width 309 height 38
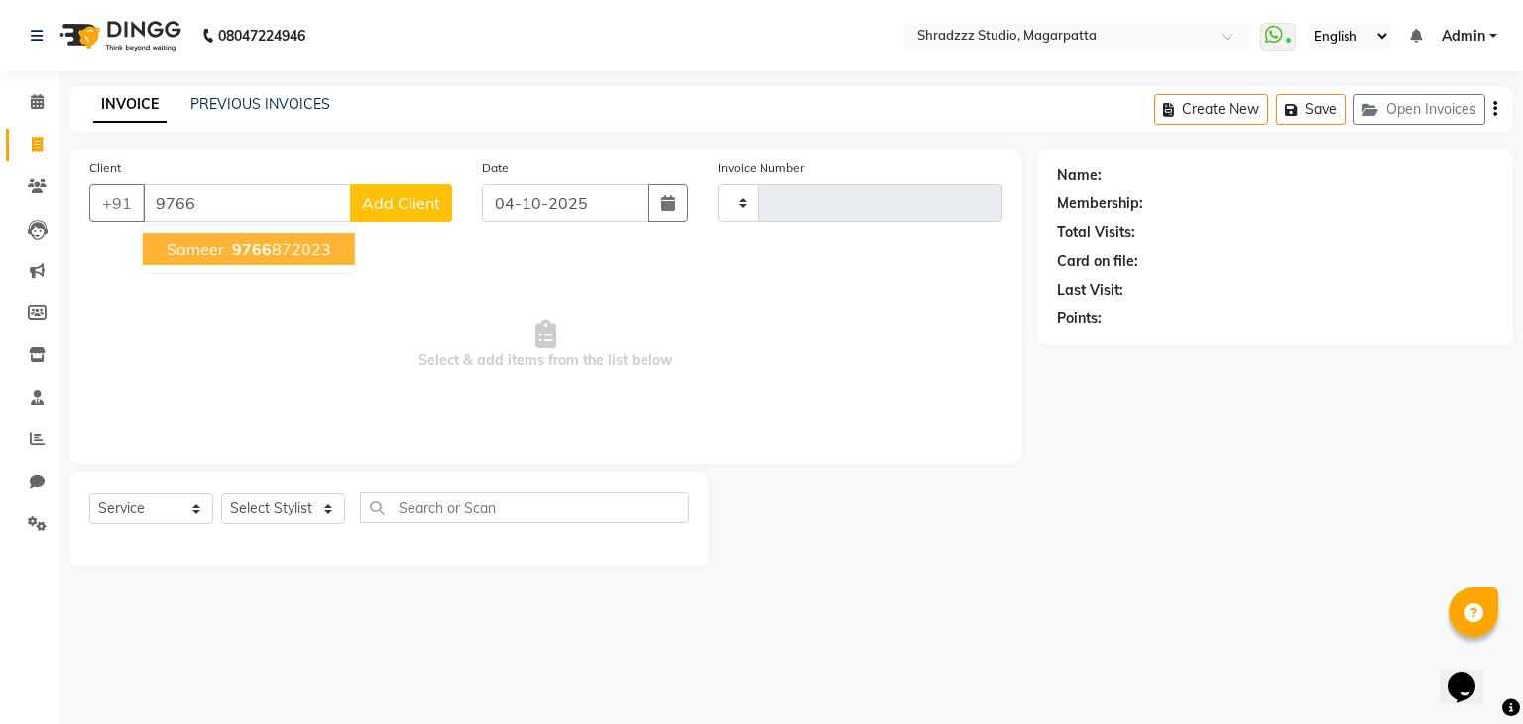
click at [214, 243] on span "sameer" at bounding box center [196, 249] width 58 height 20
type input "9766872023"
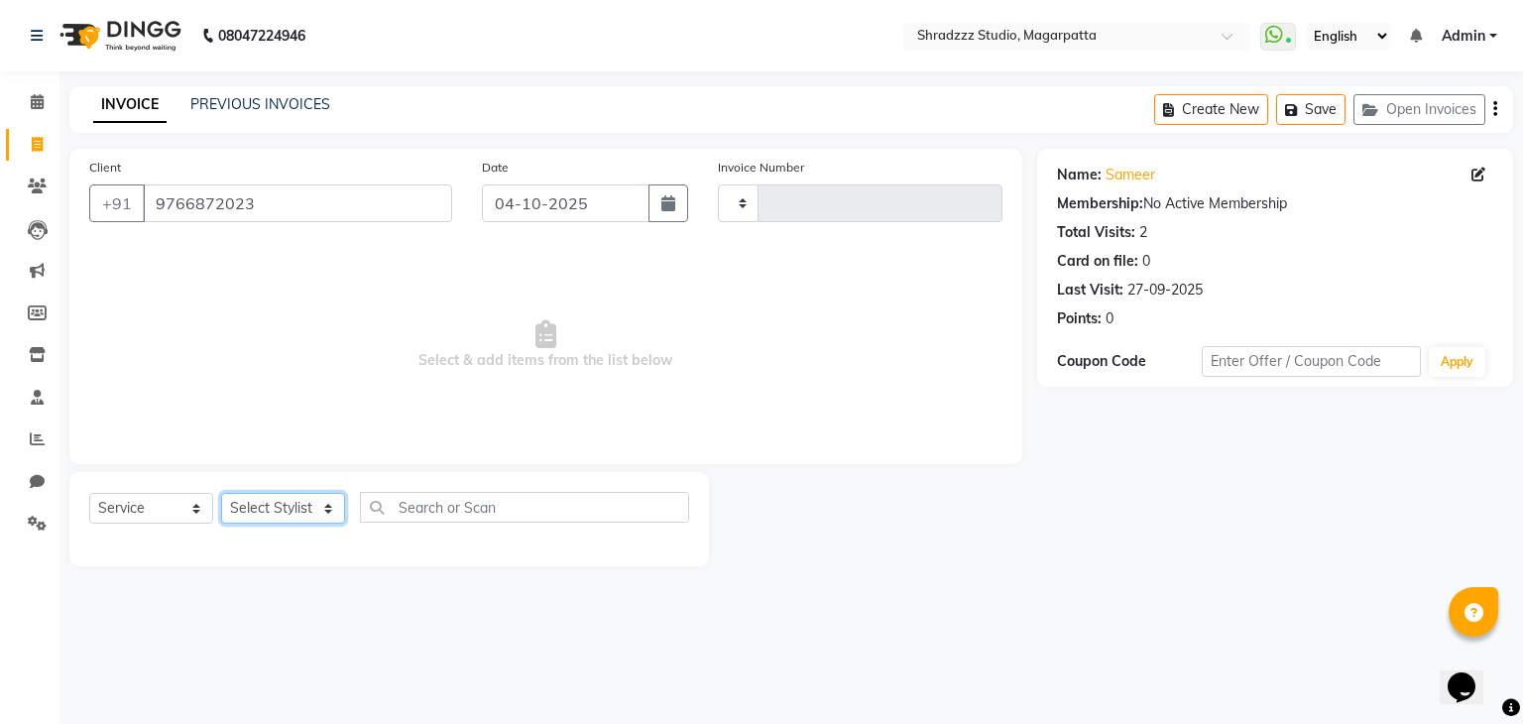
click at [301, 509] on select "Select Stylist [PERSON_NAME] Manager [MEDICAL_DATA][PERSON_NAME] Sameer [PERSON…" at bounding box center [283, 508] width 124 height 31
select select "87762"
click at [221, 494] on select "Select Stylist [PERSON_NAME] Manager [MEDICAL_DATA][PERSON_NAME] Sameer [PERSON…" at bounding box center [283, 508] width 124 height 31
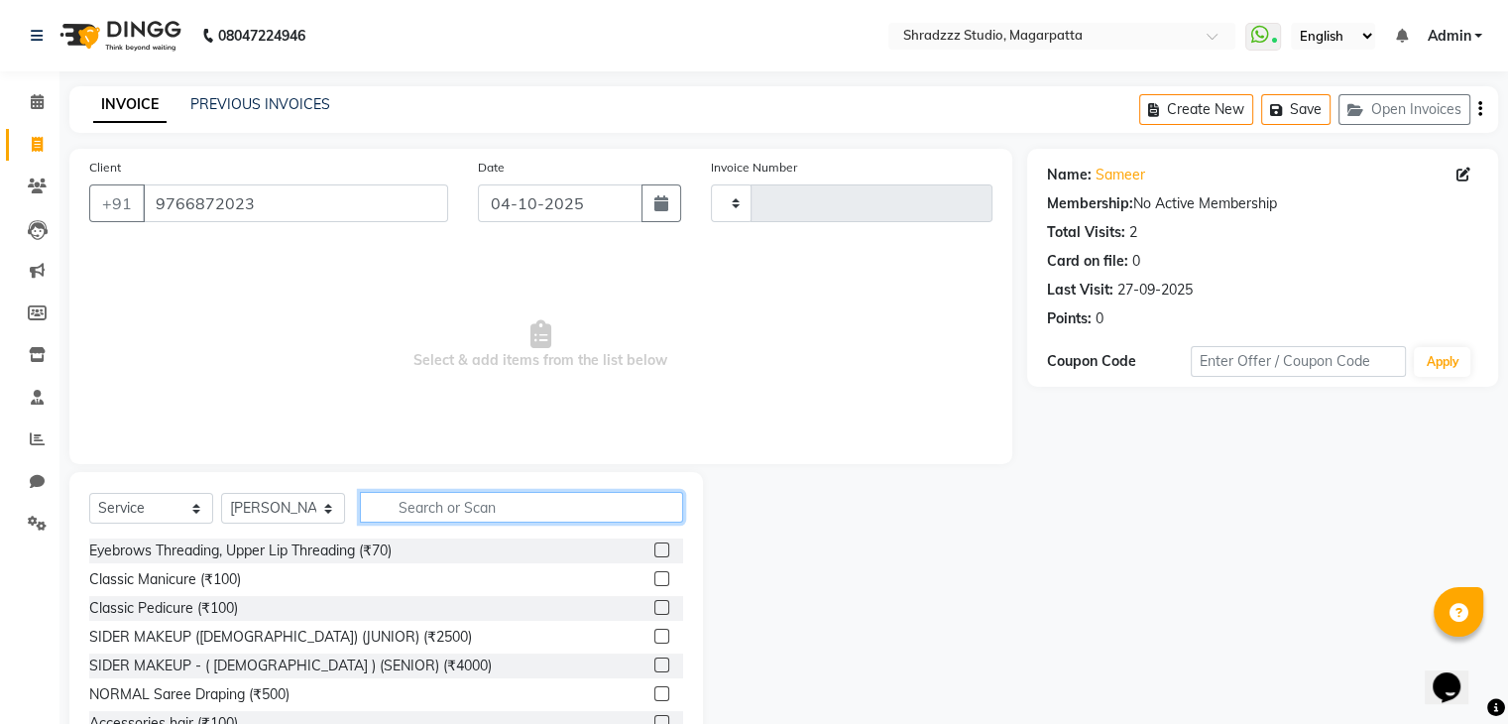
click at [510, 513] on input "text" at bounding box center [521, 507] width 323 height 31
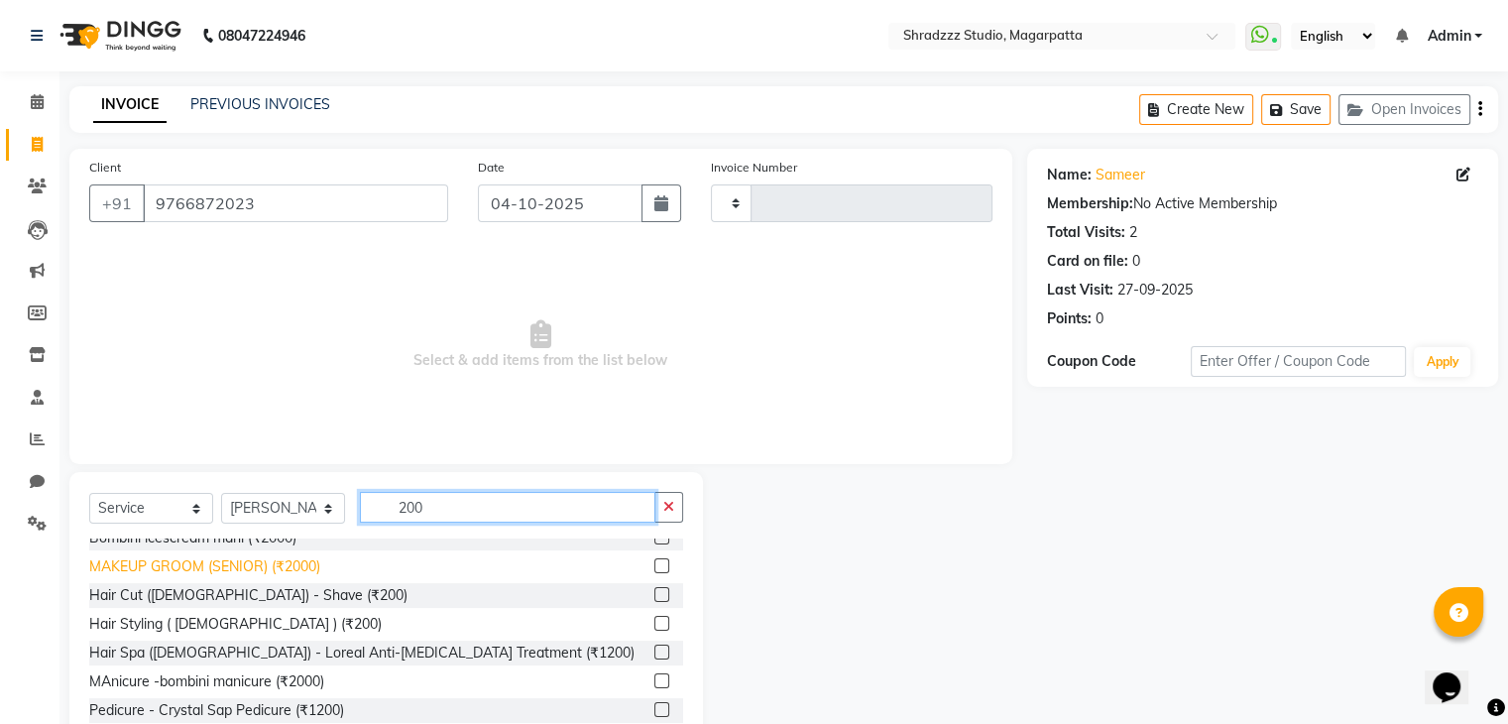
scroll to position [67, 0]
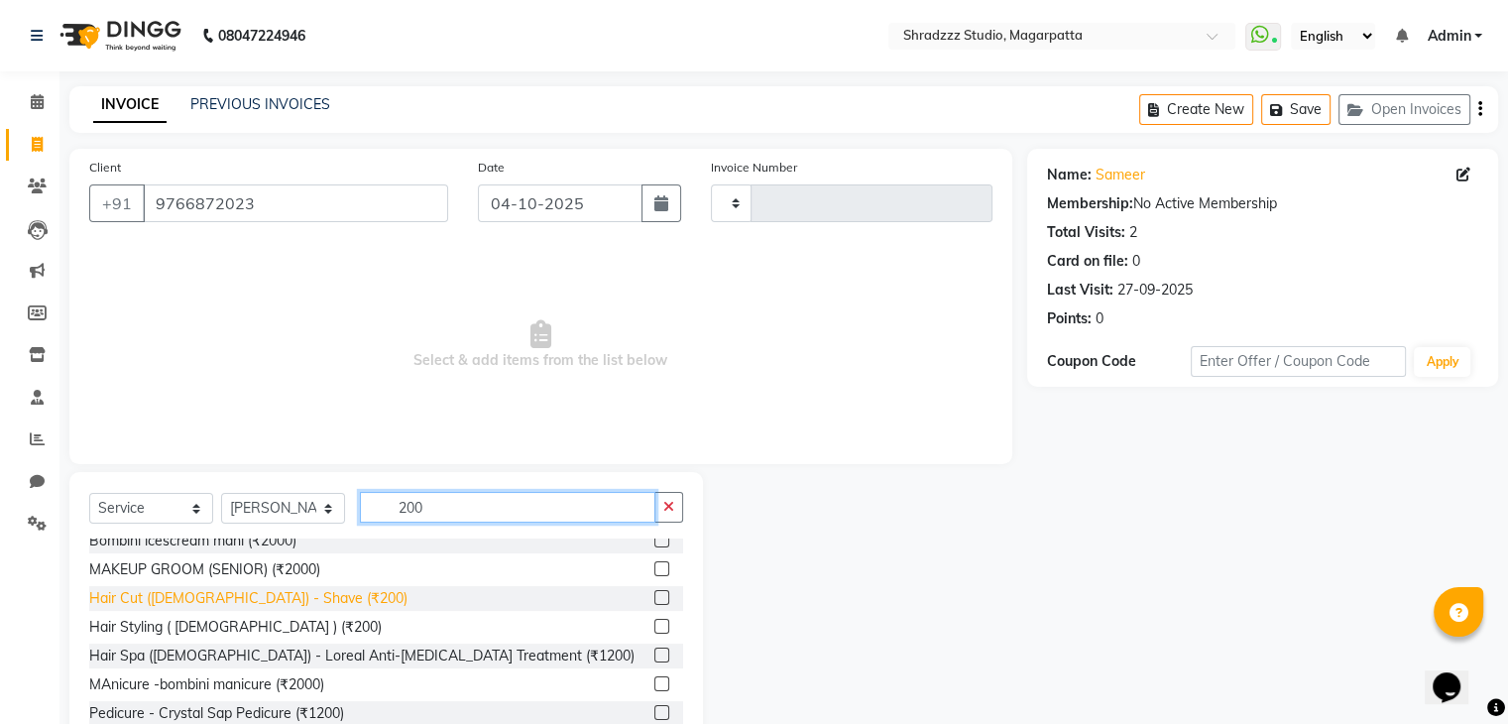
type input "200"
click at [187, 605] on div "Hair Cut ([DEMOGRAPHIC_DATA]) - Shave (₹200)" at bounding box center [248, 598] width 318 height 21
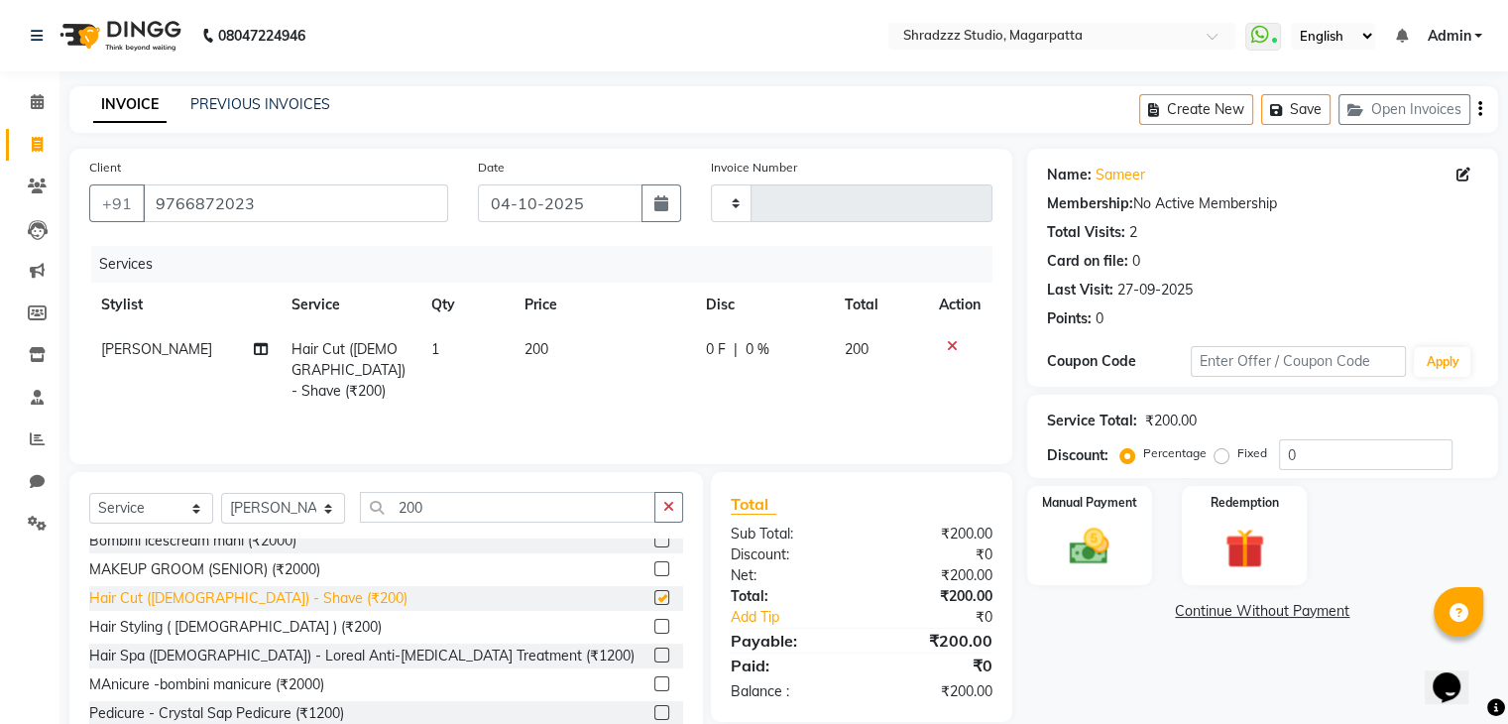
checkbox input "false"
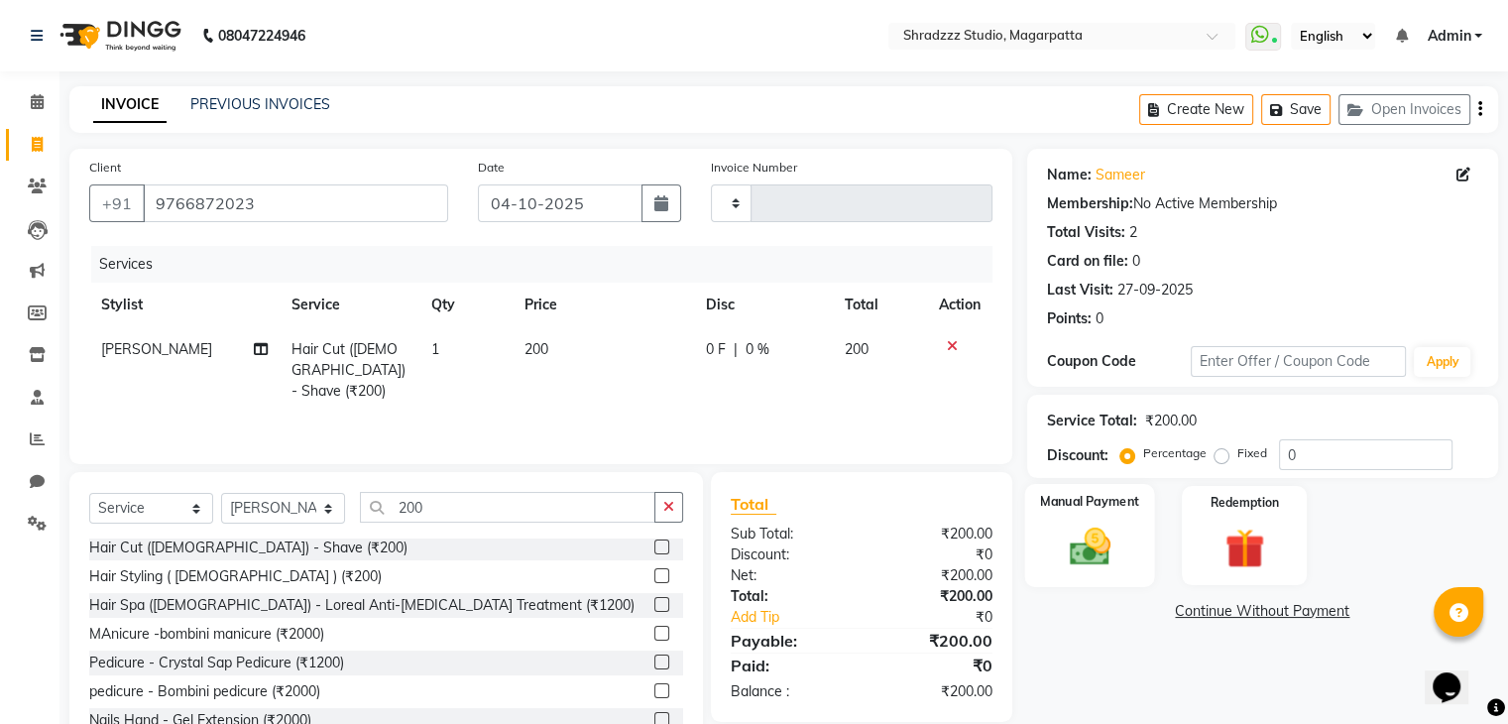
click at [1072, 540] on img at bounding box center [1089, 548] width 66 height 48
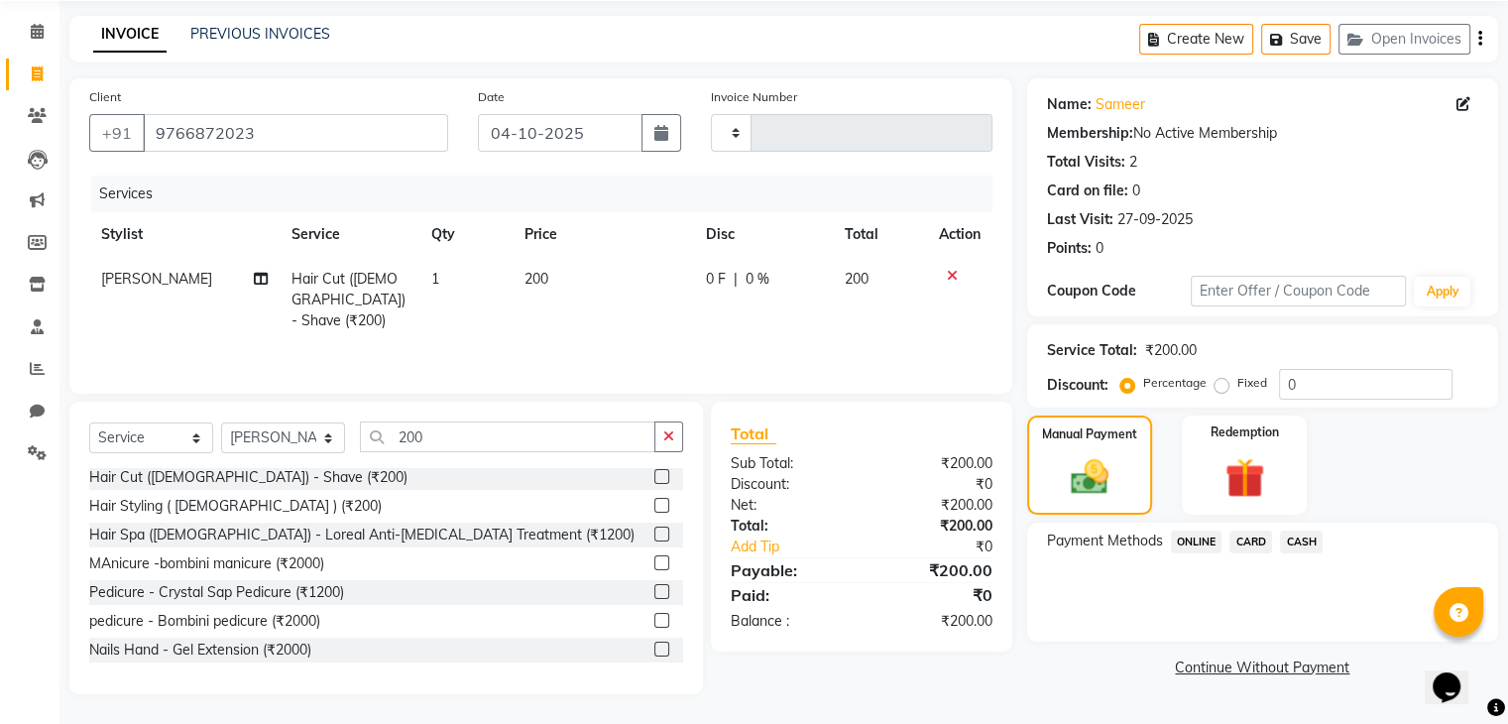
click at [1203, 536] on span "ONLINE" at bounding box center [1197, 541] width 52 height 23
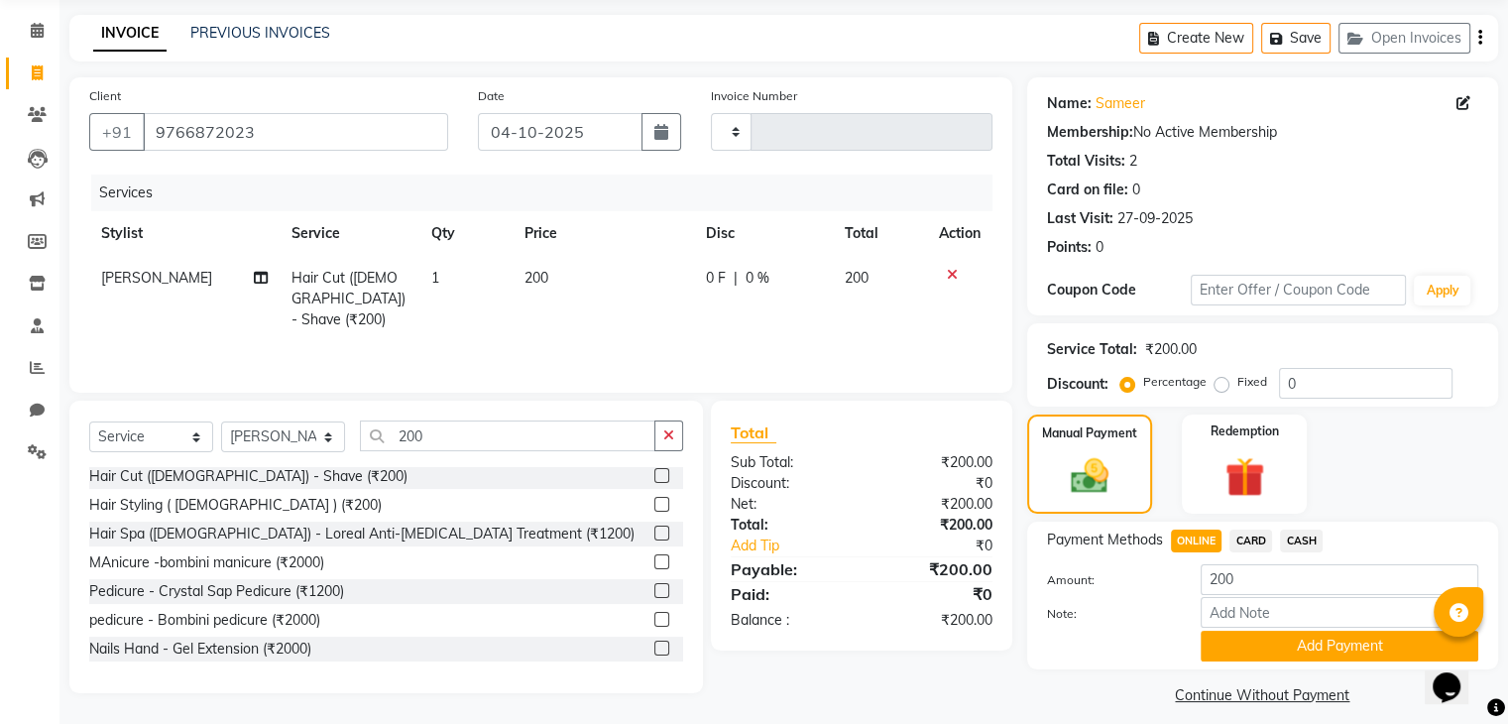
scroll to position [88, 0]
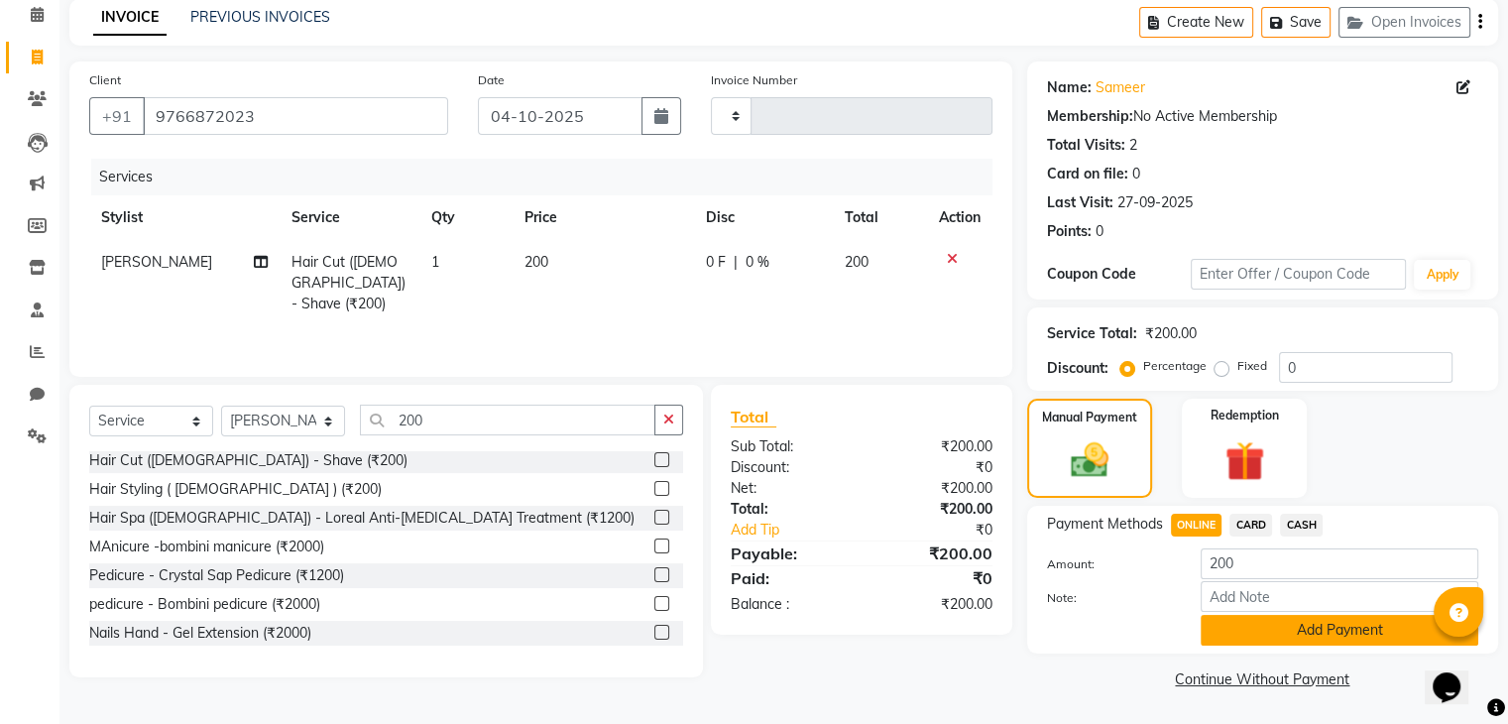
click at [1350, 626] on button "Add Payment" at bounding box center [1340, 630] width 278 height 31
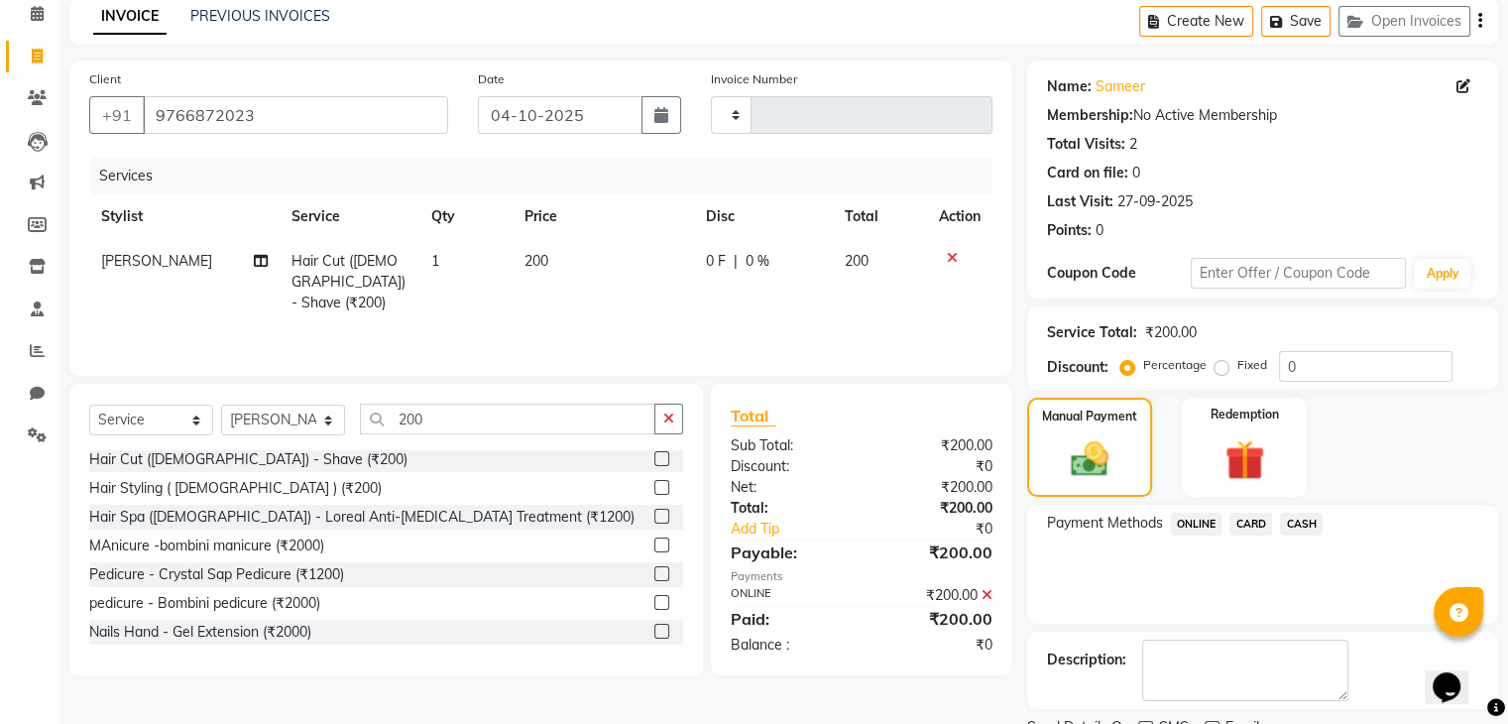
scroll to position [170, 0]
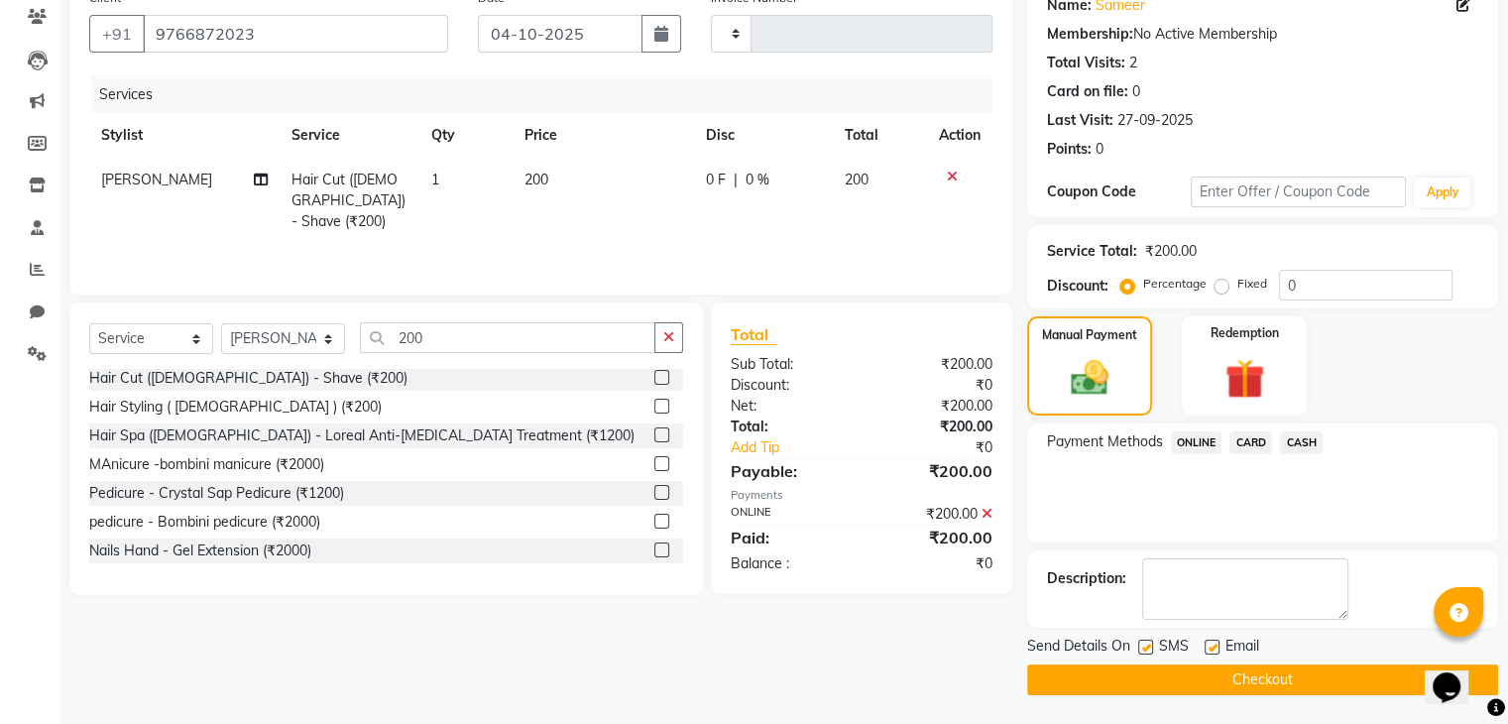
click at [1241, 687] on button "Checkout" at bounding box center [1262, 679] width 471 height 31
